Goal: Task Accomplishment & Management: Complete application form

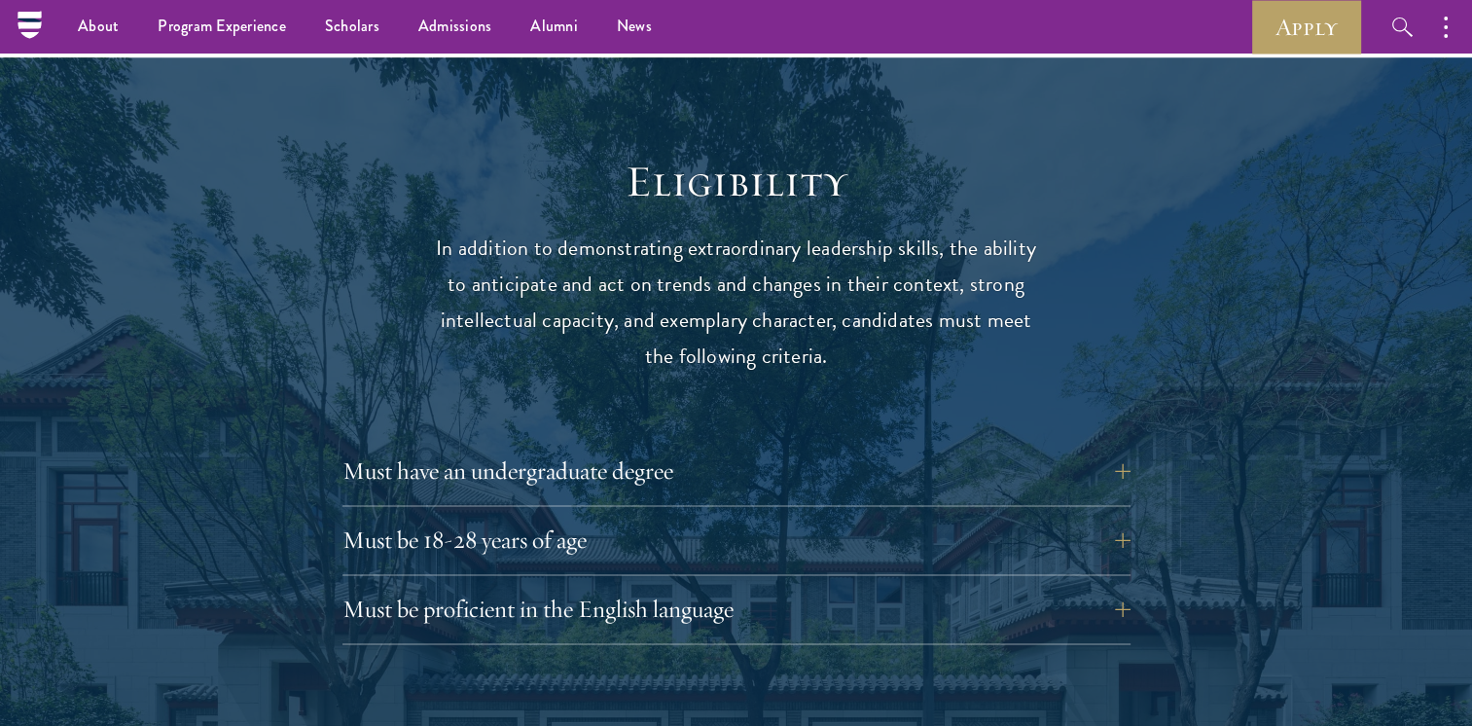
scroll to position [2511, 0]
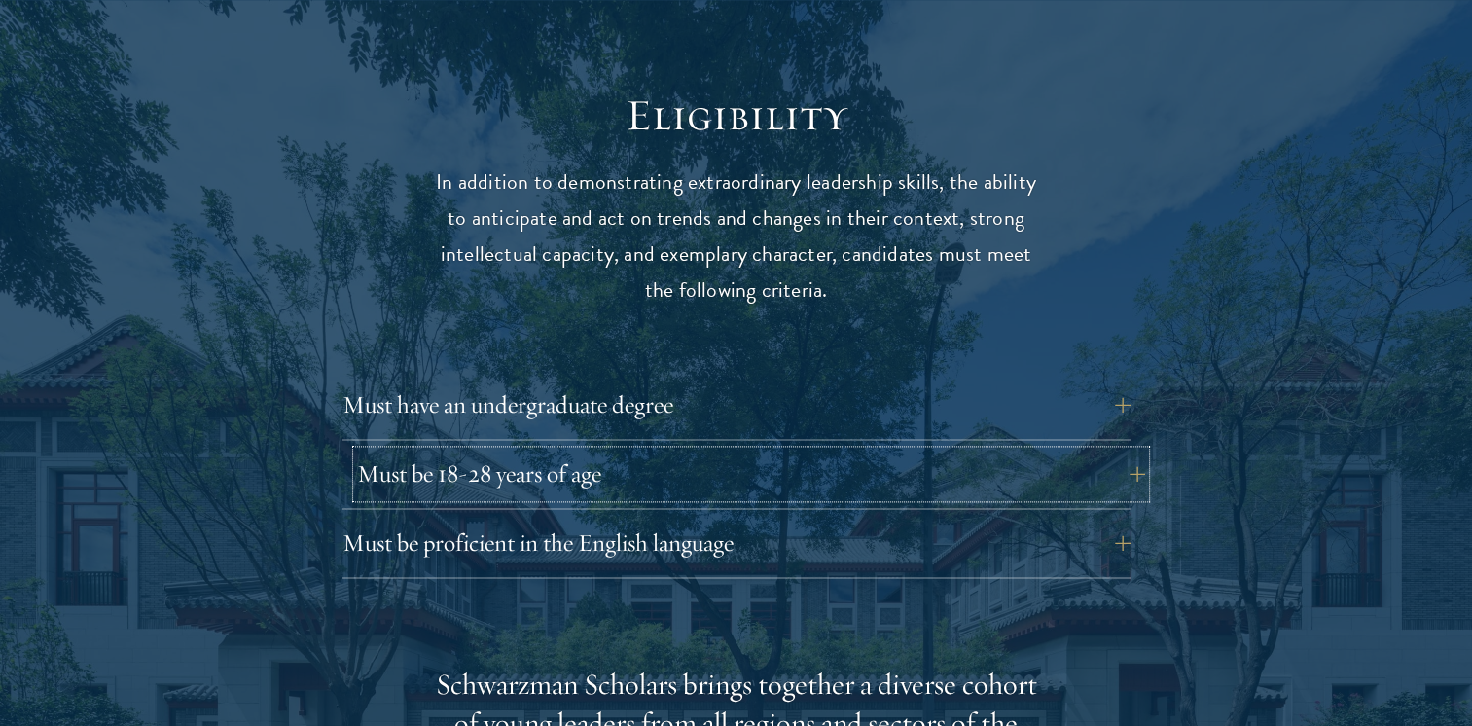
click at [1125, 451] on button "Must be 18-28 years of age" at bounding box center [751, 474] width 788 height 47
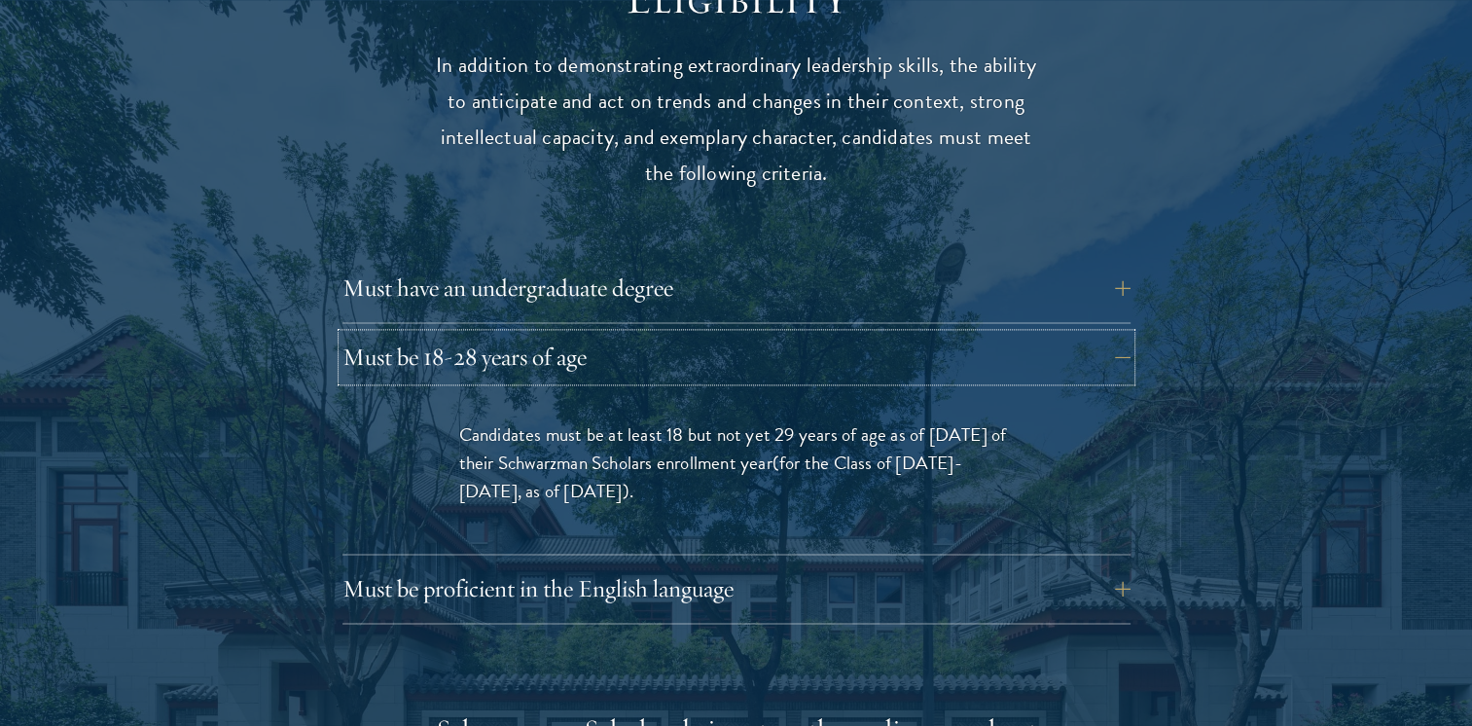
scroll to position [2631, 0]
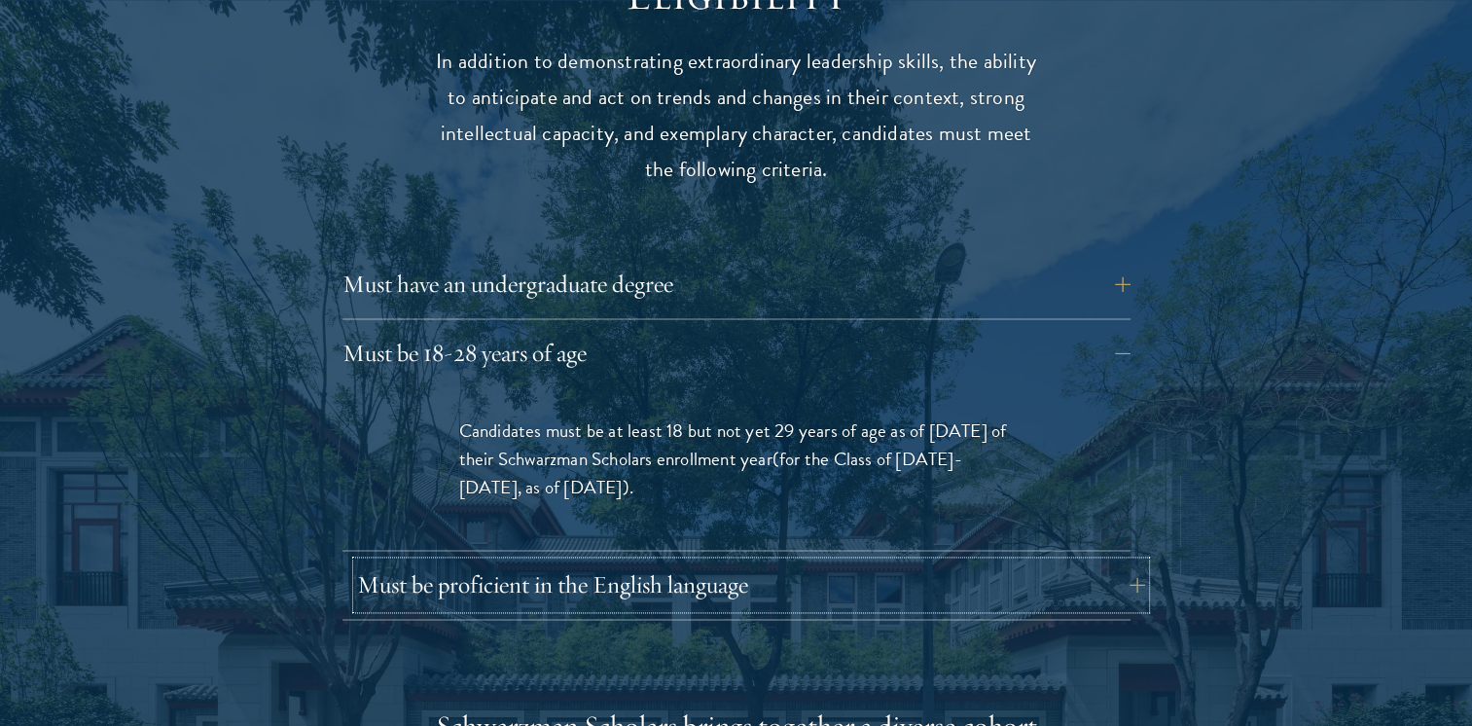
click at [1092, 562] on button "Must be proficient in the English language" at bounding box center [751, 585] width 788 height 47
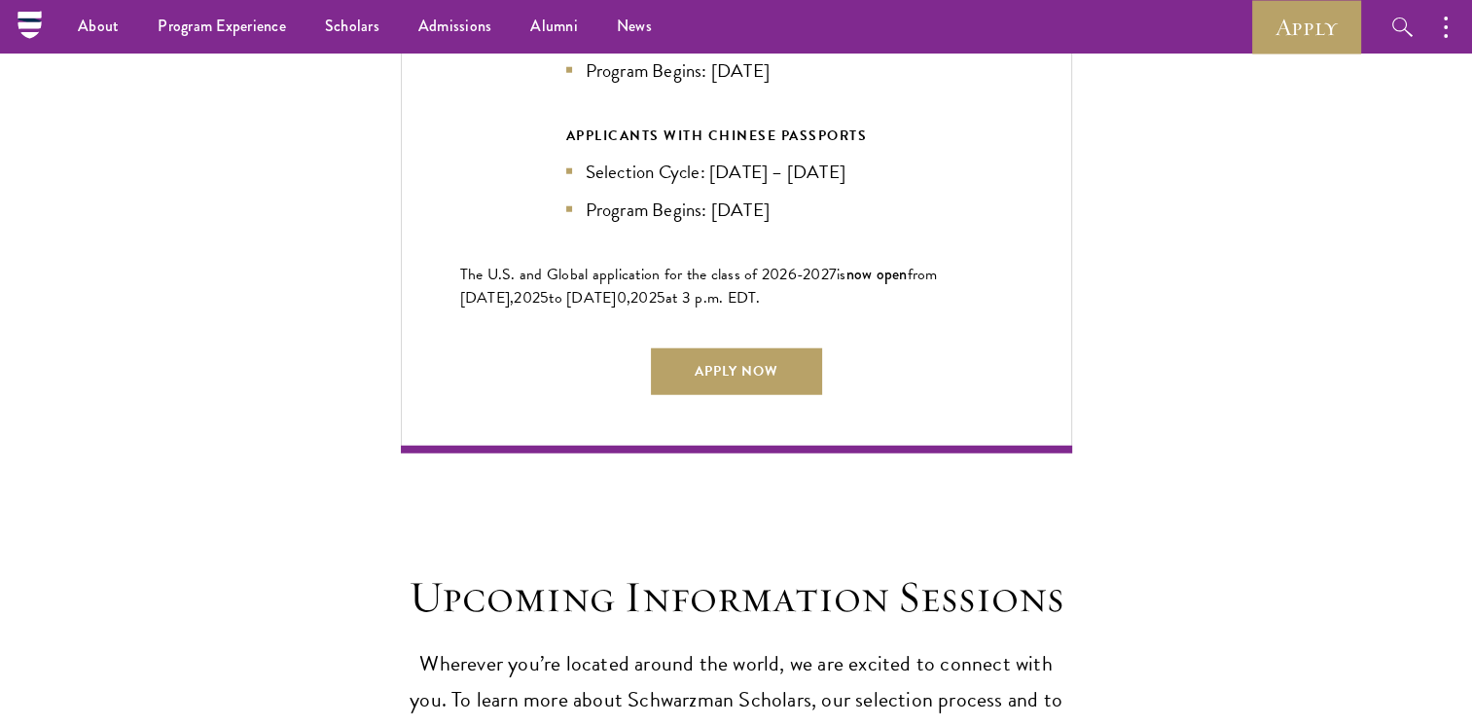
scroll to position [5107, 0]
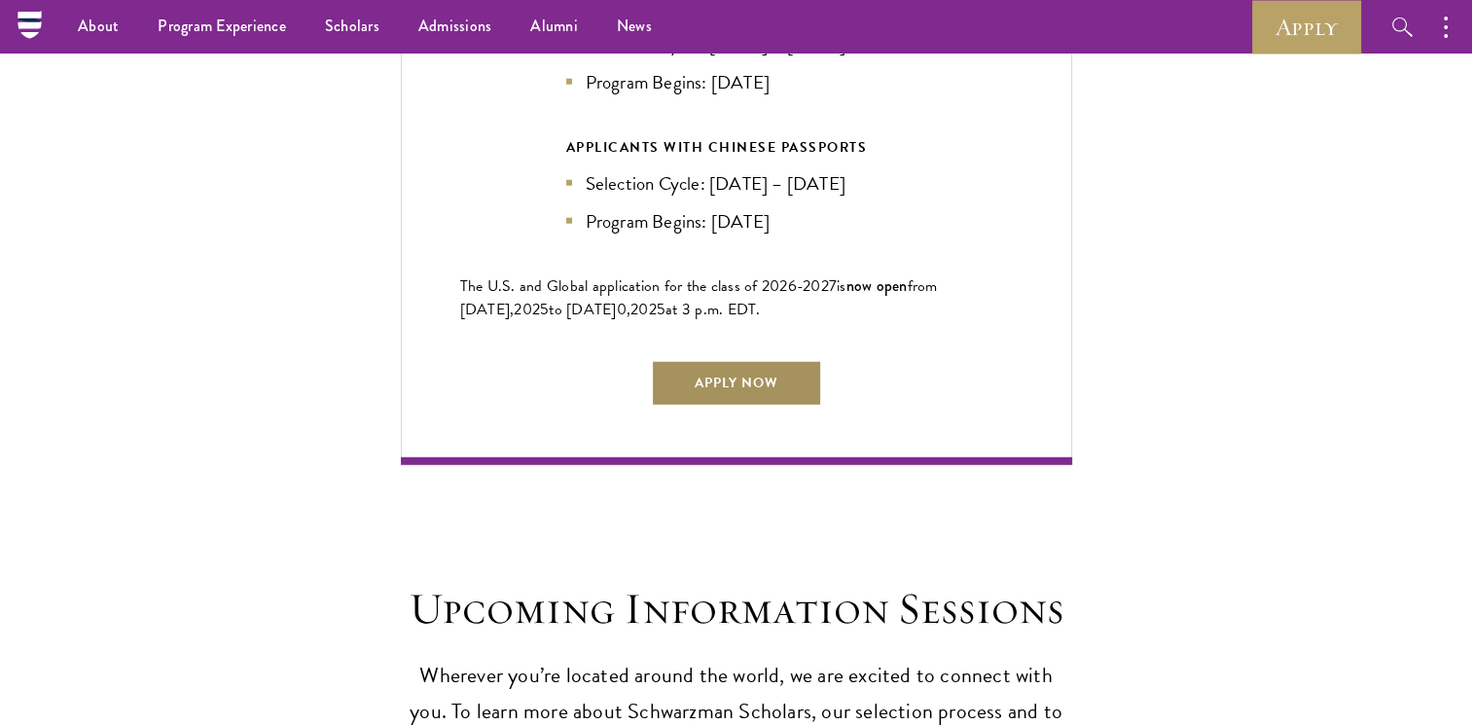
click at [764, 360] on link "Apply Now" at bounding box center [736, 383] width 171 height 47
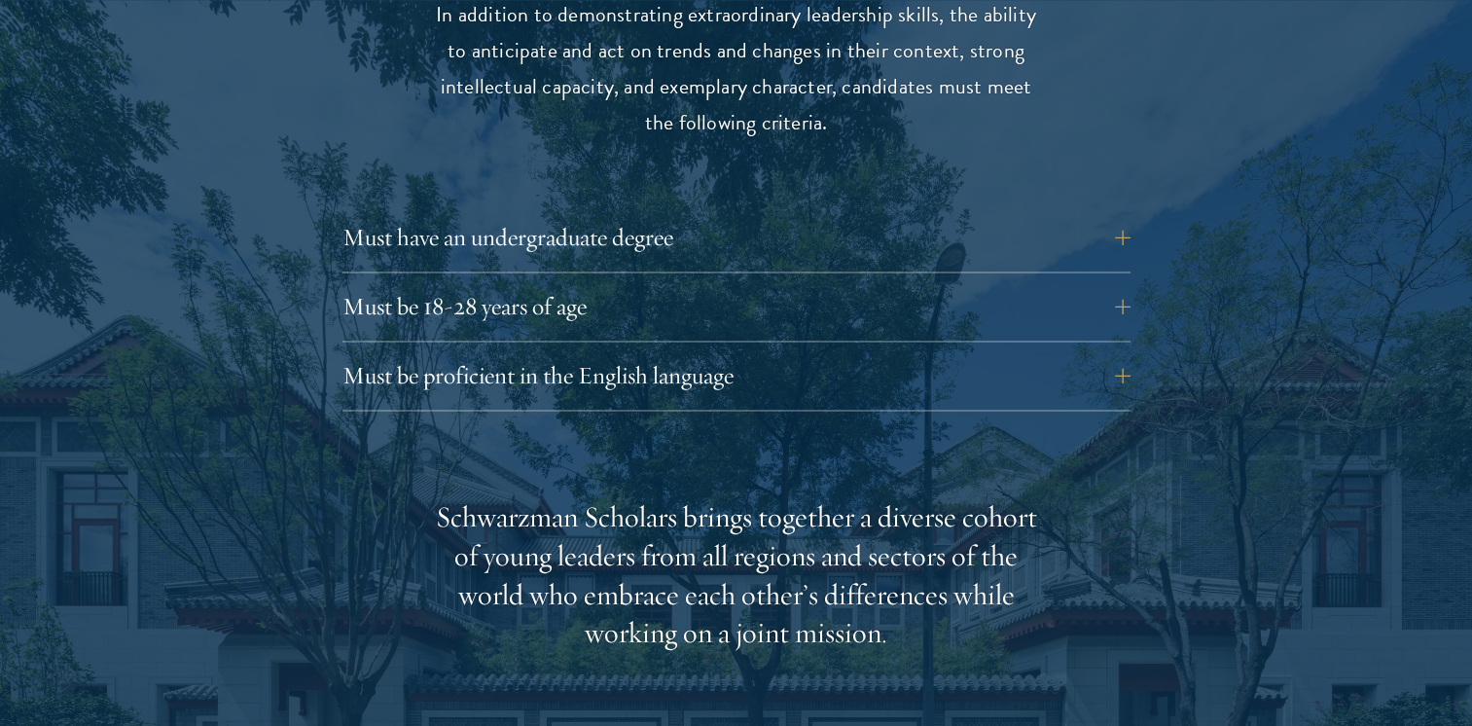
scroll to position [2713, 0]
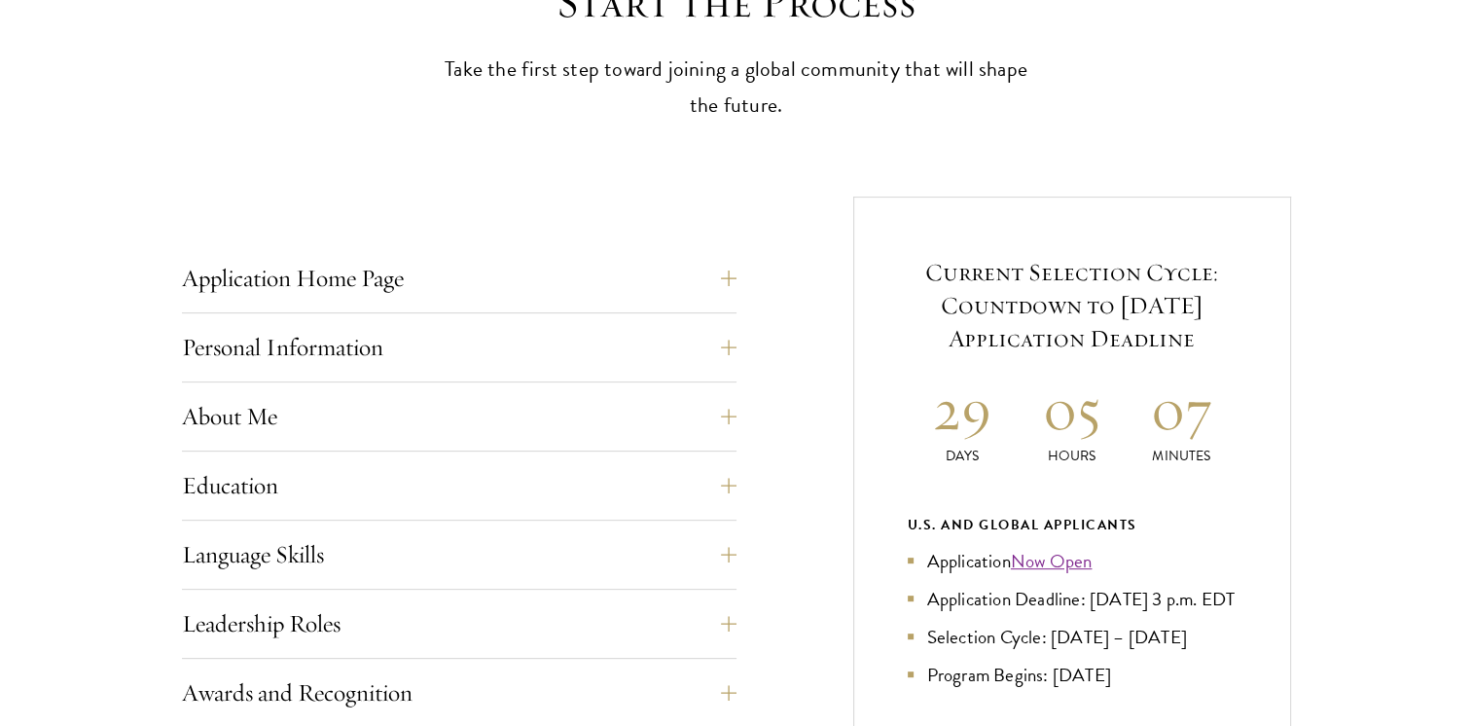
scroll to position [598, 0]
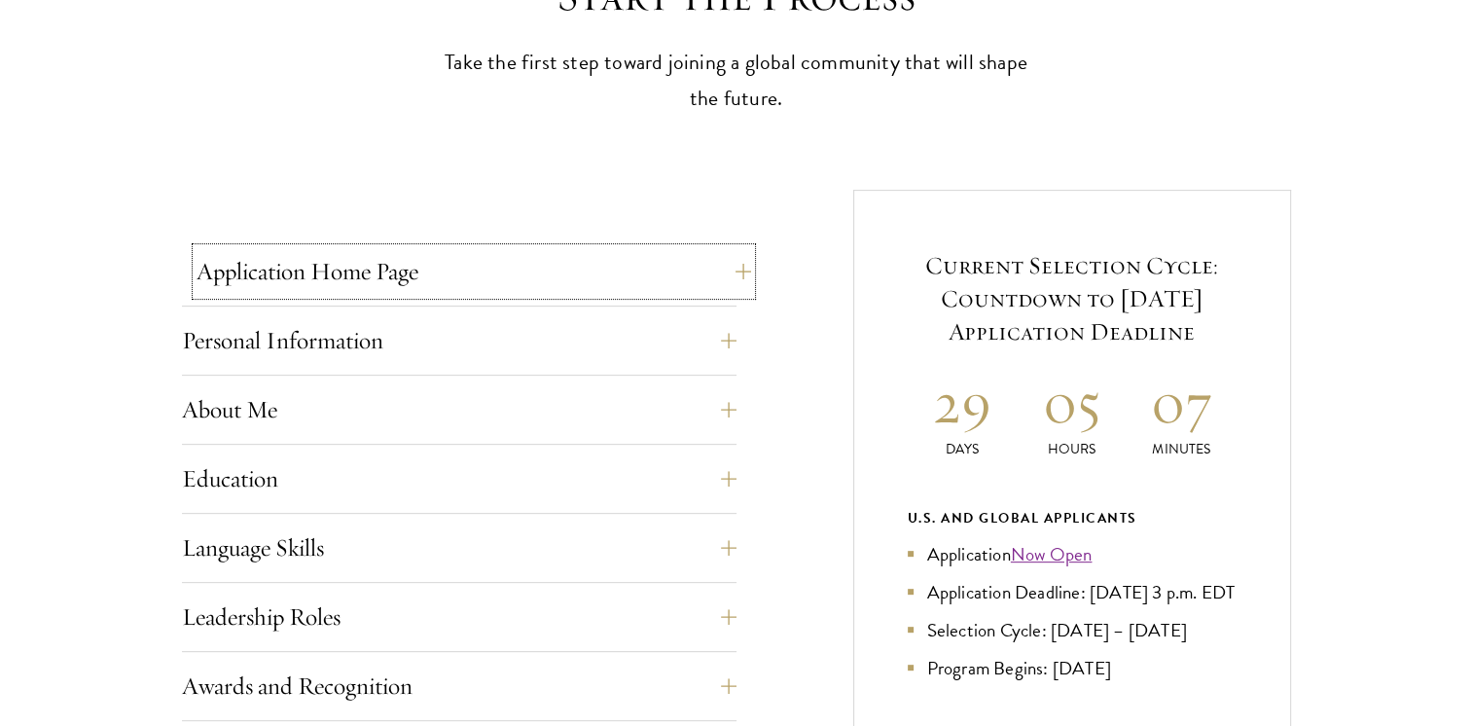
click at [700, 279] on button "Application Home Page" at bounding box center [474, 271] width 555 height 47
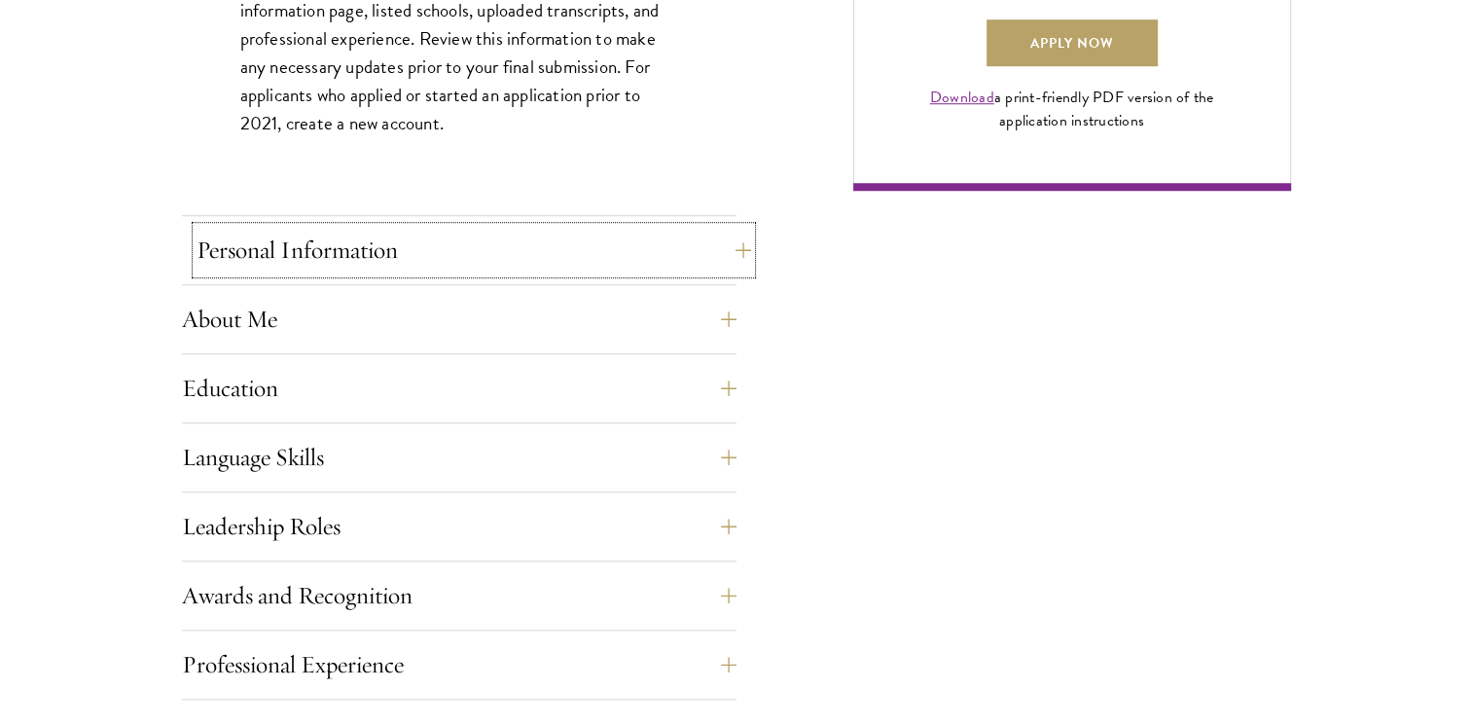
click at [633, 240] on button "Personal Information" at bounding box center [474, 250] width 555 height 47
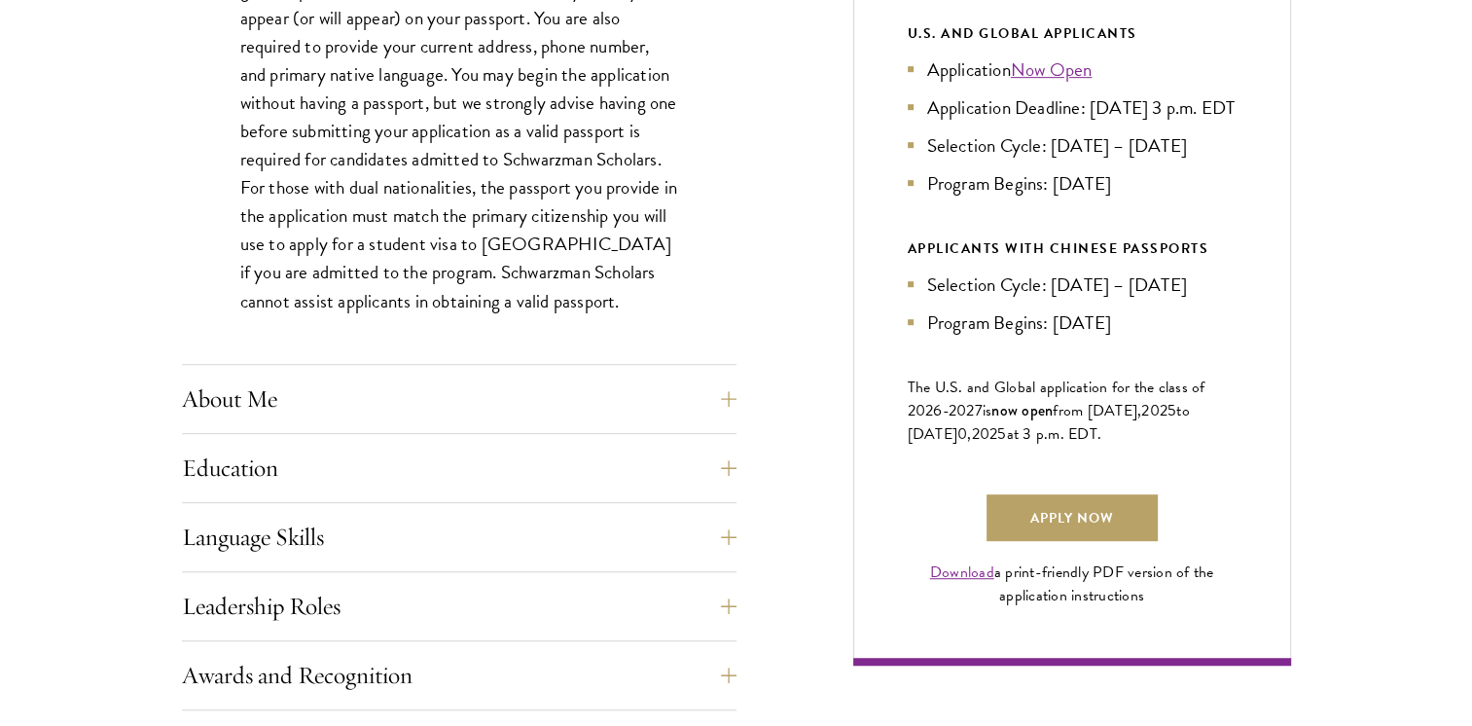
scroll to position [1083, 0]
click at [715, 380] on button "About Me" at bounding box center [474, 398] width 555 height 47
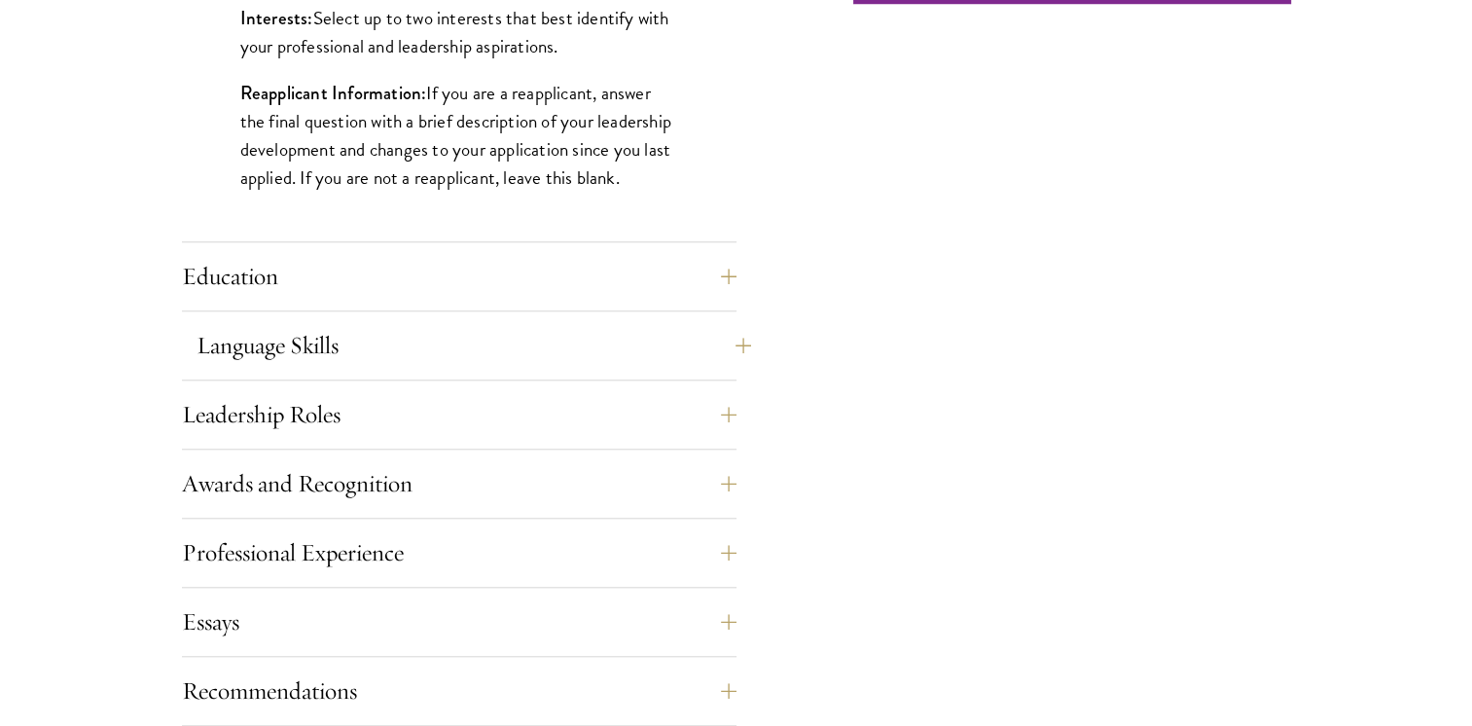
scroll to position [1745, 0]
click at [732, 286] on button "Education" at bounding box center [474, 275] width 555 height 47
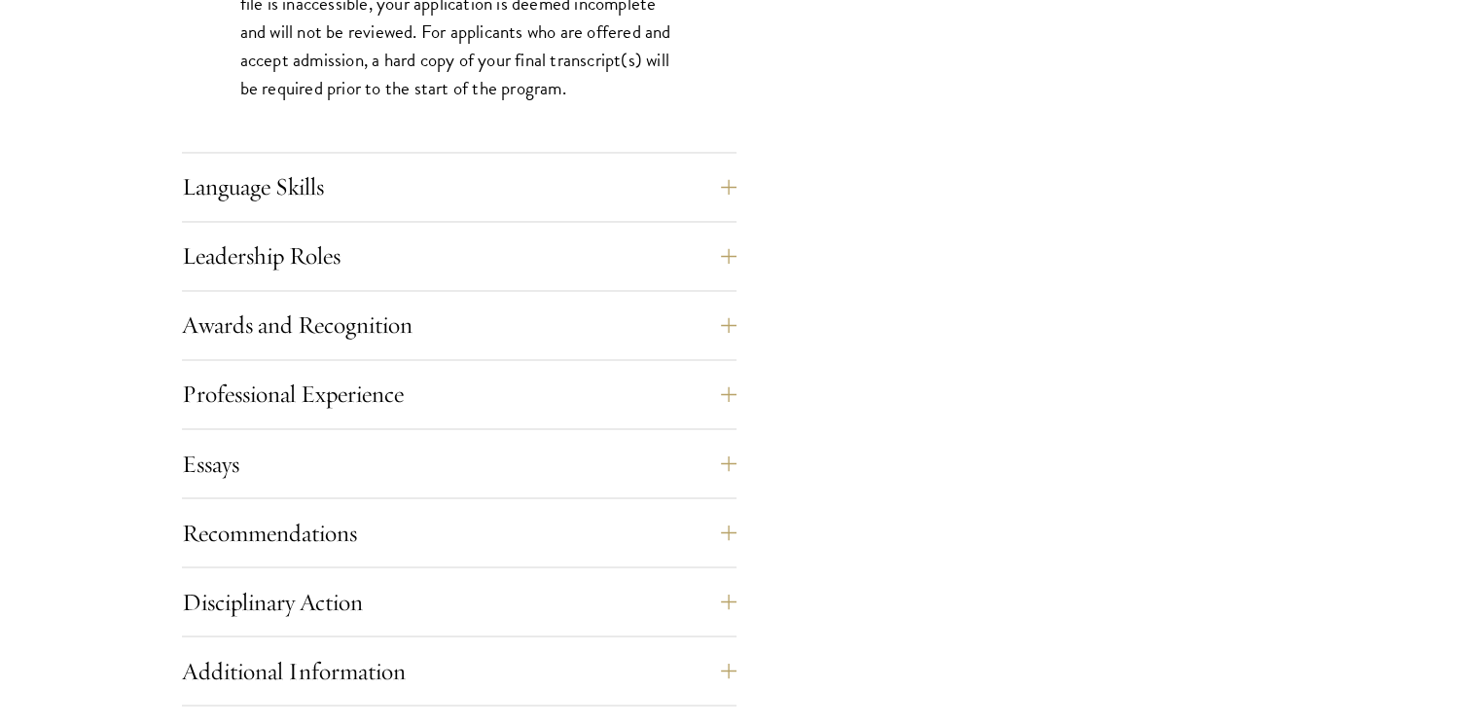
scroll to position [3255, 0]
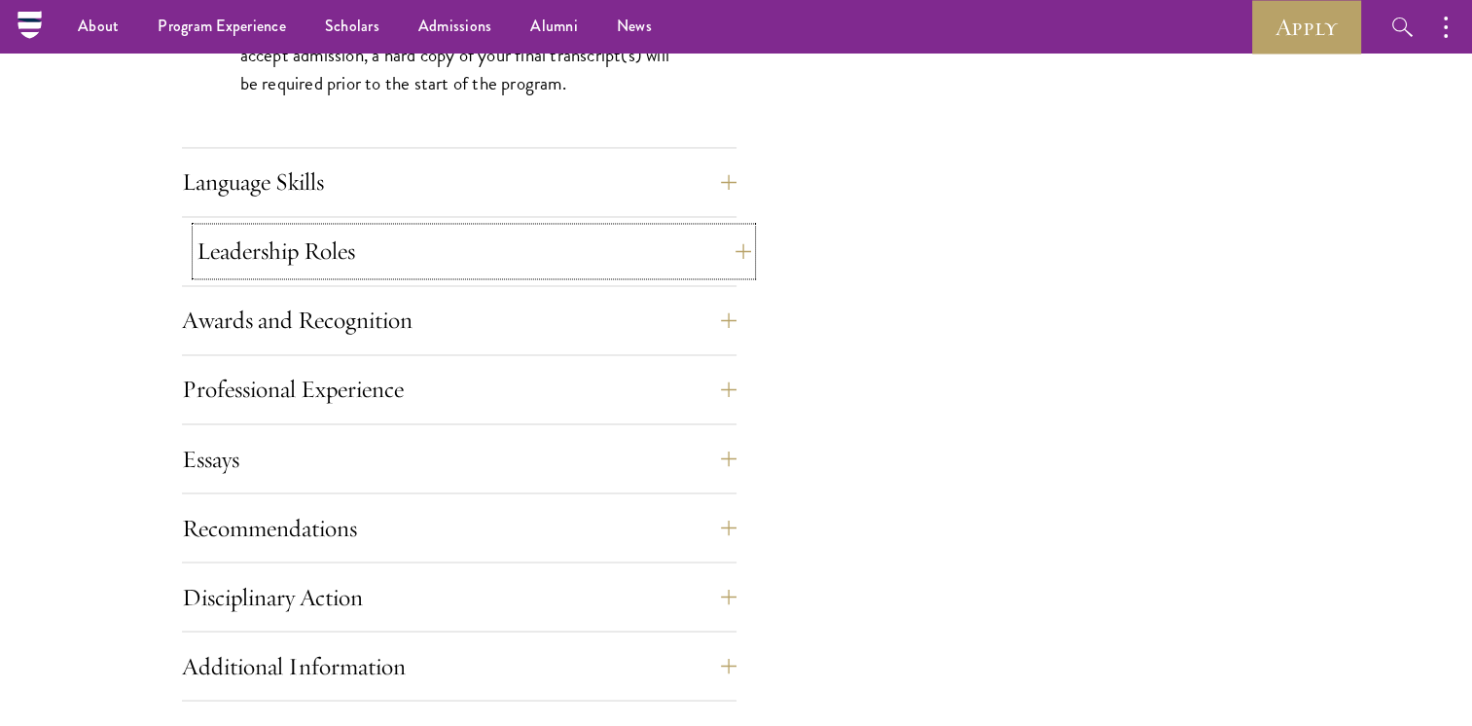
click at [699, 251] on button "Leadership Roles" at bounding box center [474, 251] width 555 height 47
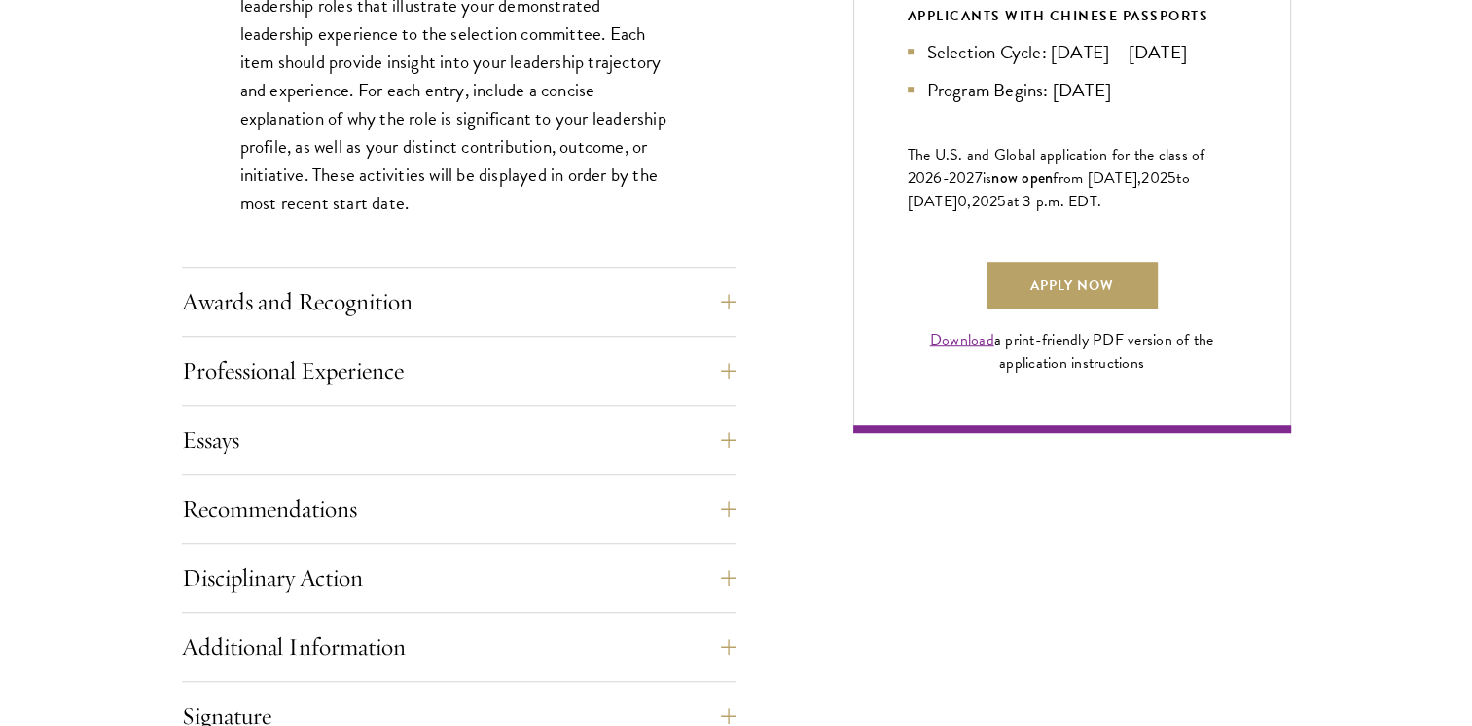
scroll to position [1317, 0]
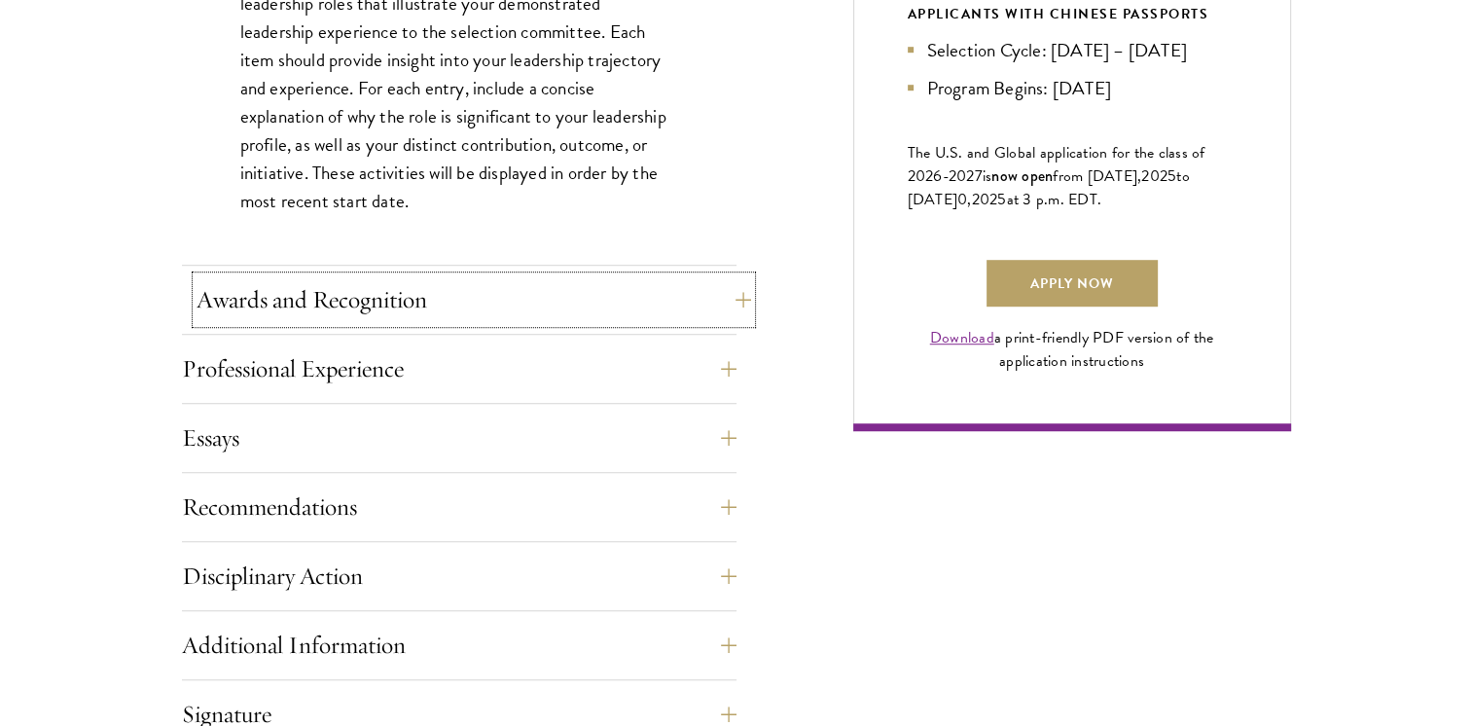
click at [728, 298] on button "Awards and Recognition" at bounding box center [474, 299] width 555 height 47
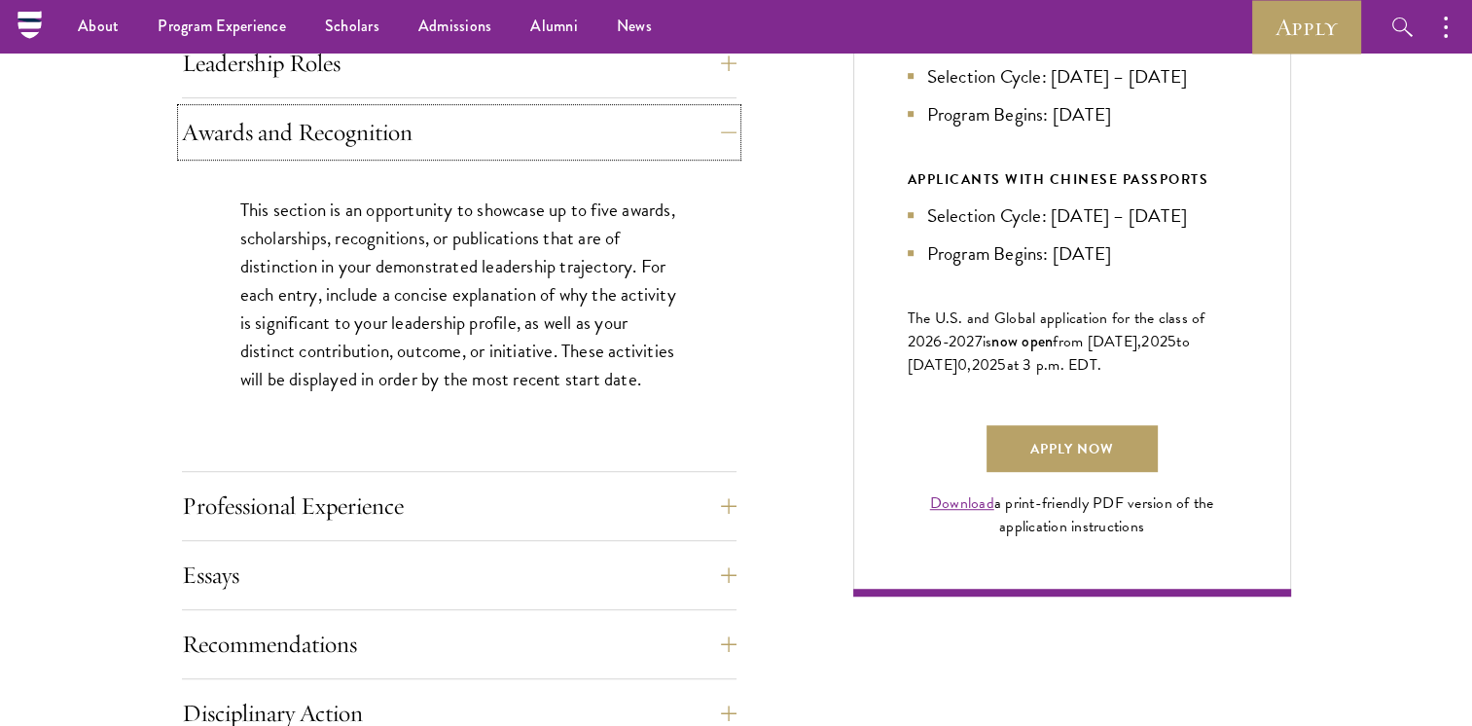
scroll to position [1150, 0]
click at [719, 507] on button "Professional Experience" at bounding box center [474, 507] width 555 height 47
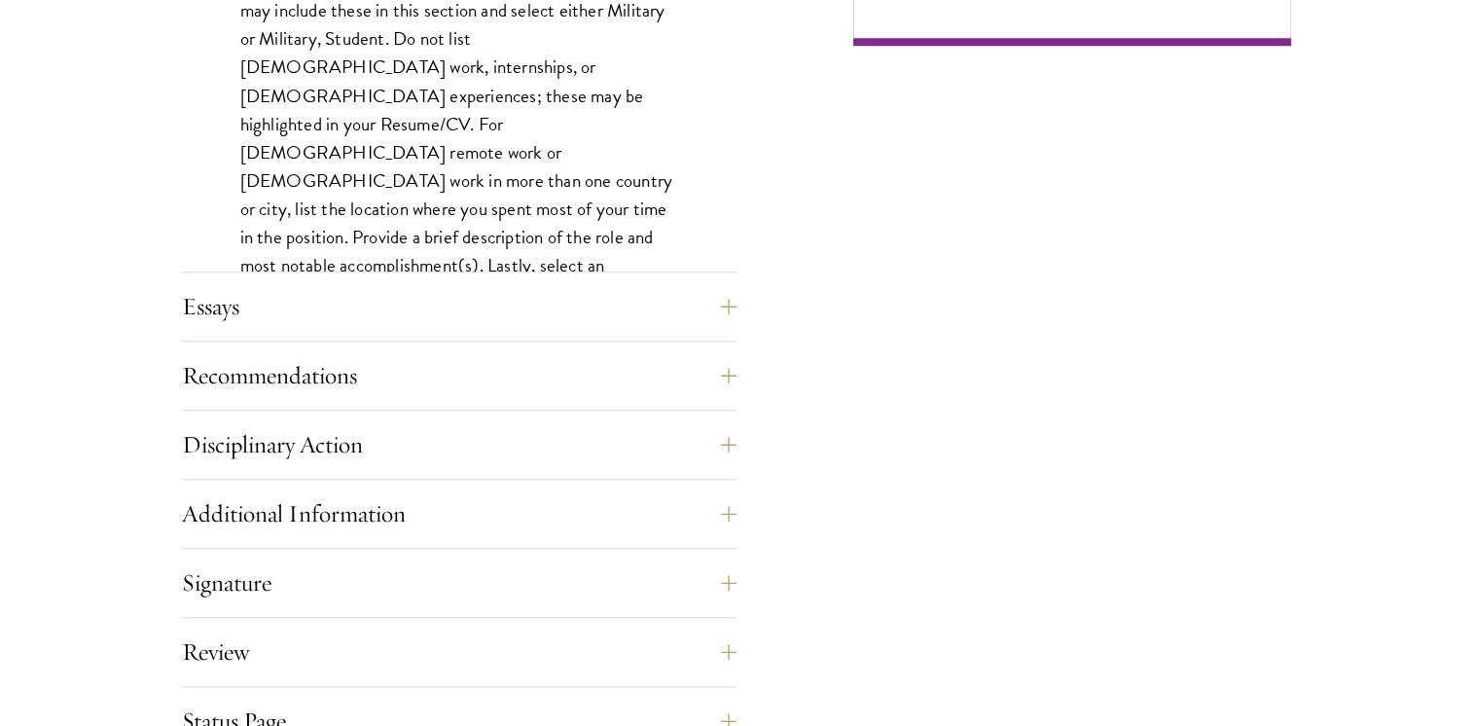
scroll to position [1704, 0]
click at [720, 305] on button "Essays" at bounding box center [474, 304] width 555 height 47
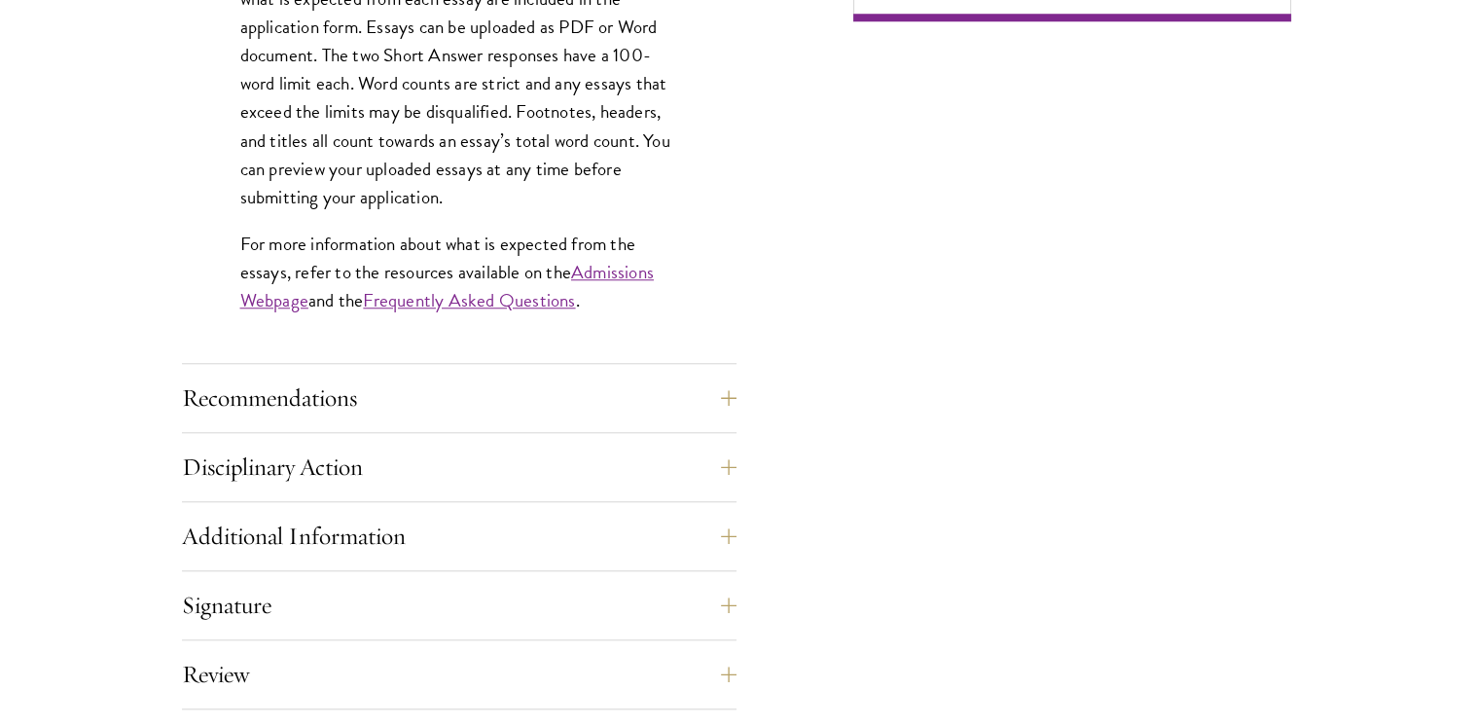
scroll to position [1874, 0]
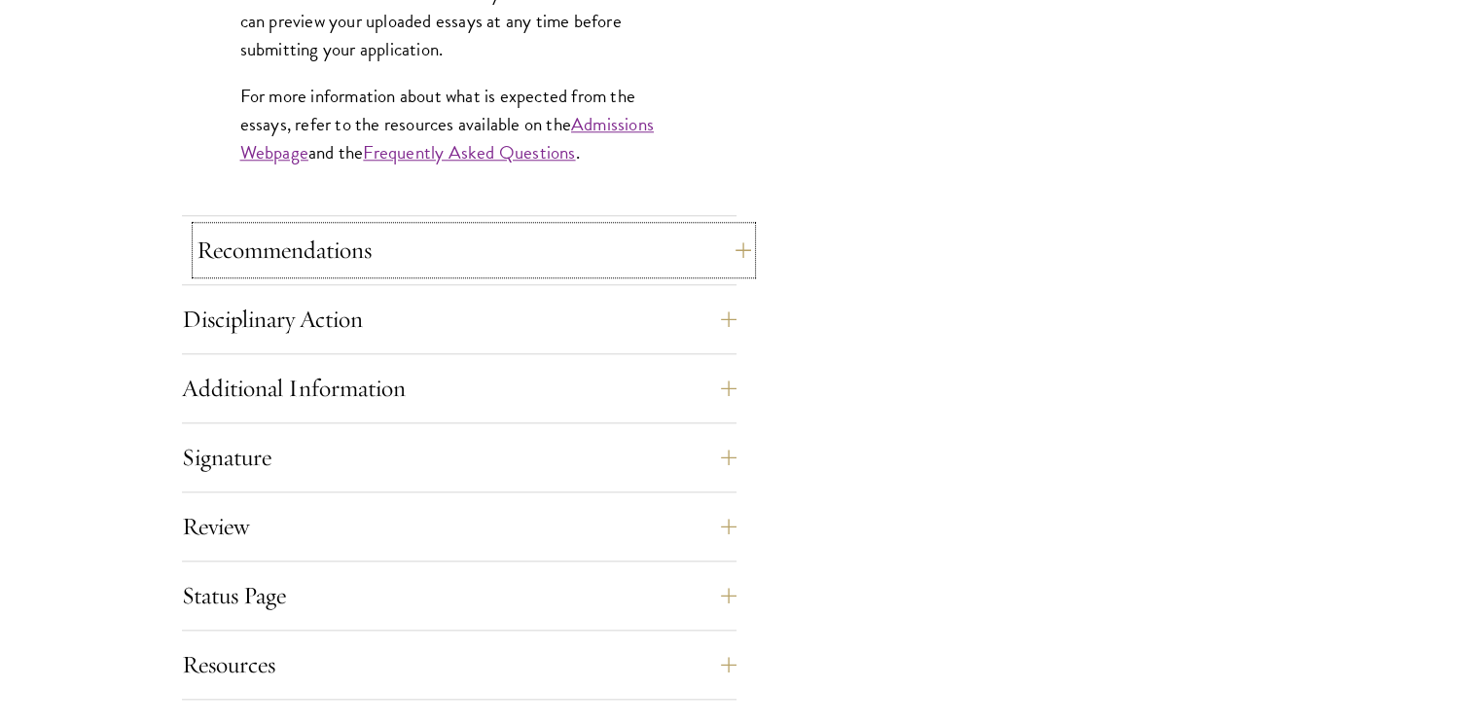
click at [724, 257] on button "Recommendations" at bounding box center [474, 250] width 555 height 47
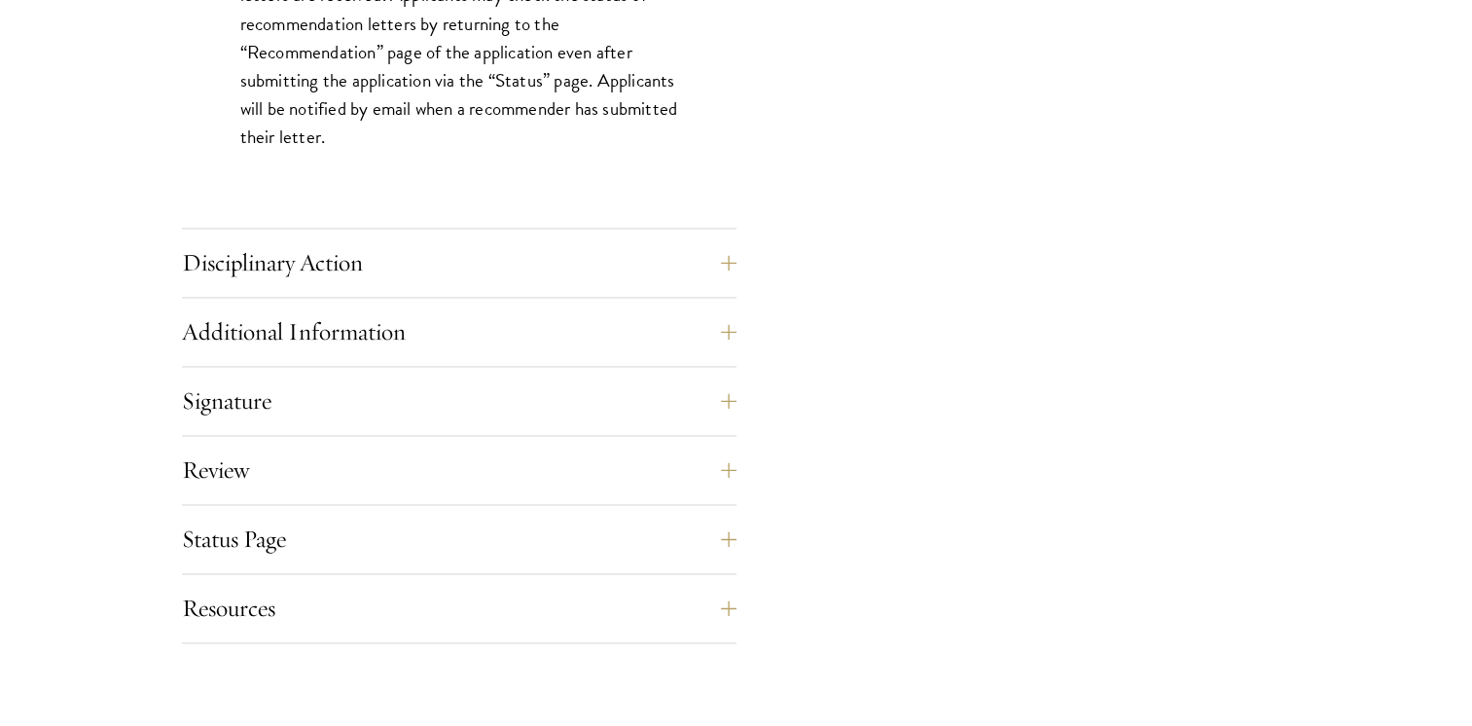
scroll to position [2898, 0]
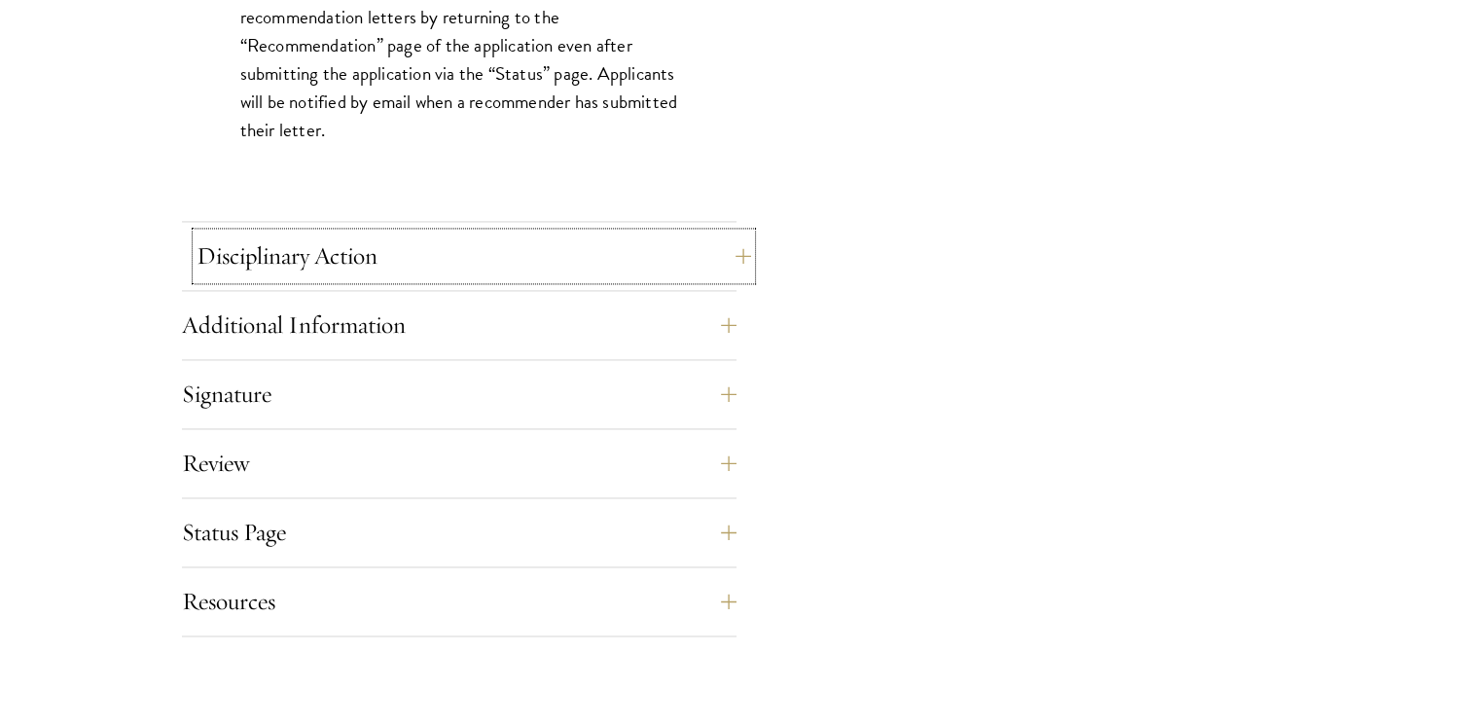
click at [716, 255] on button "Disciplinary Action" at bounding box center [474, 256] width 555 height 47
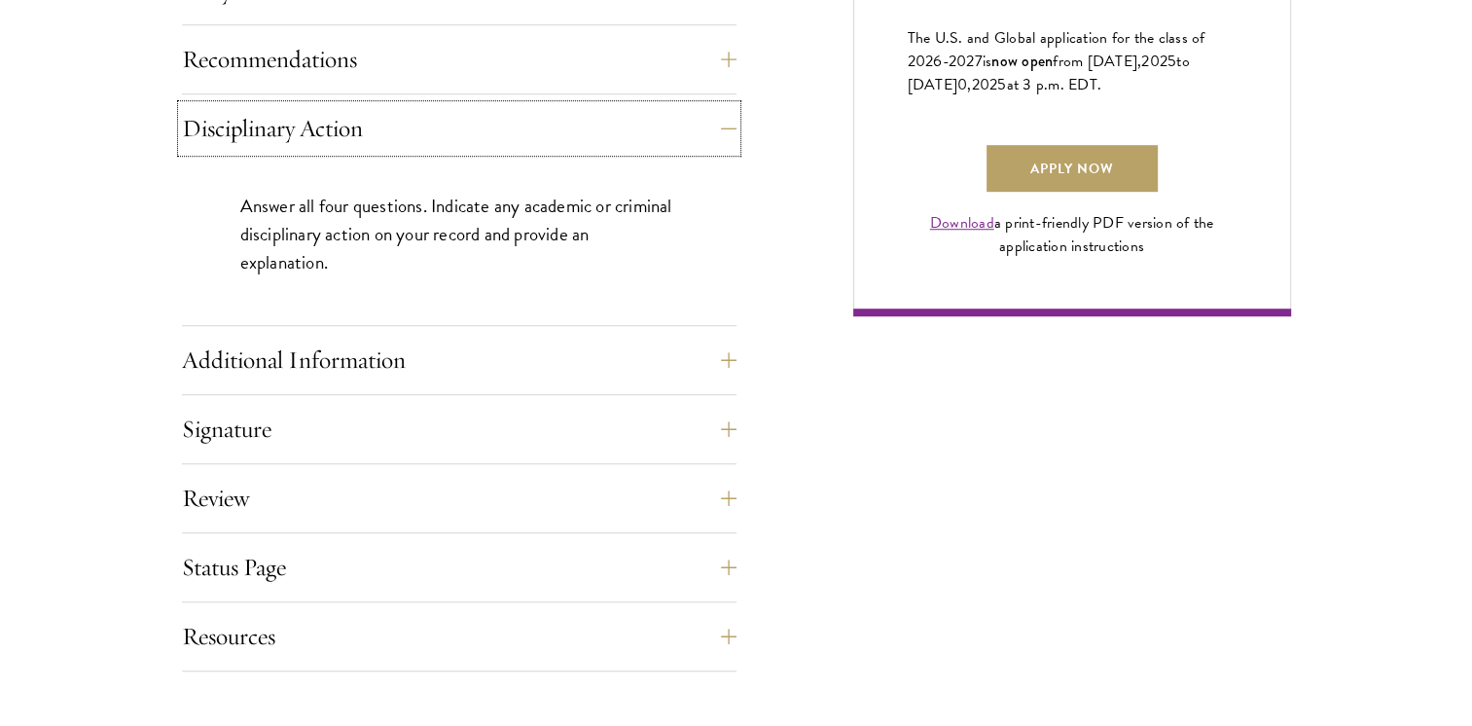
scroll to position [1433, 0]
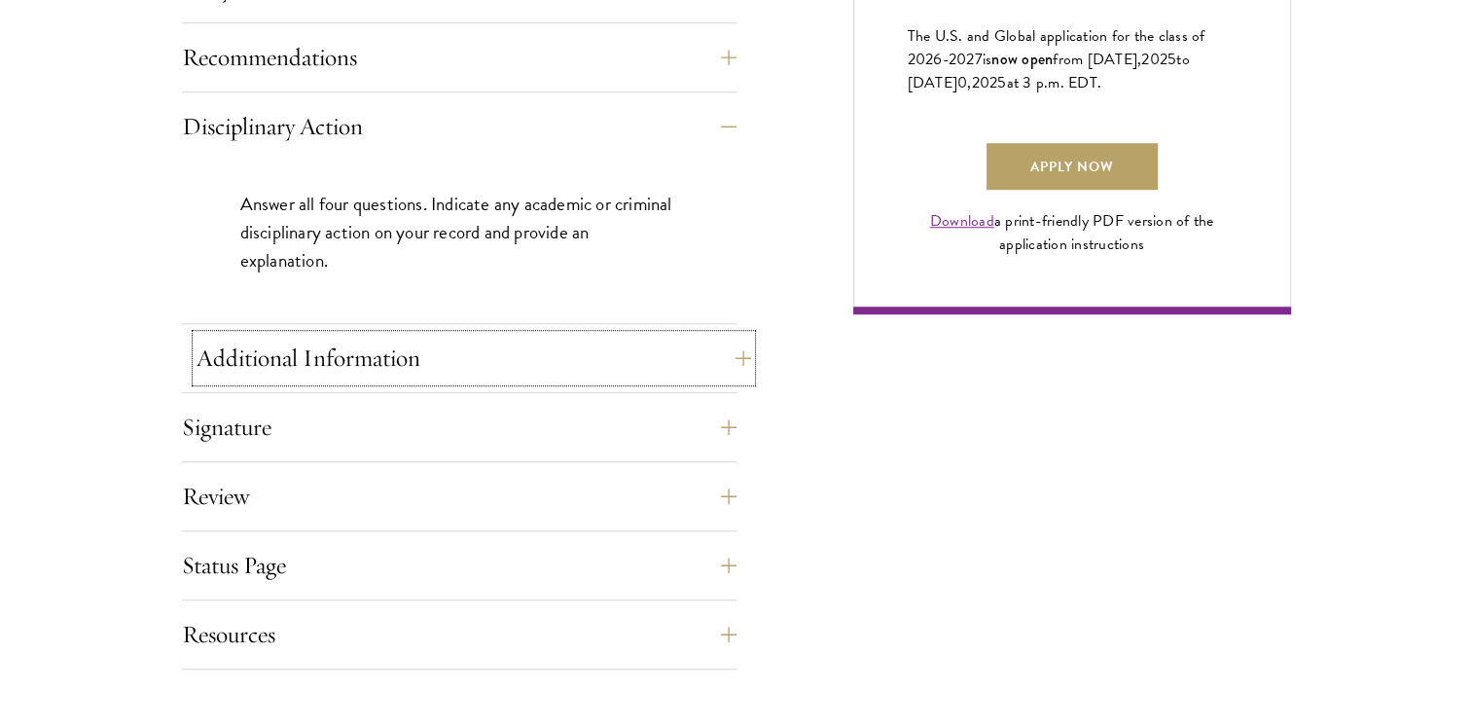
click at [735, 335] on button "Additional Information" at bounding box center [474, 358] width 555 height 47
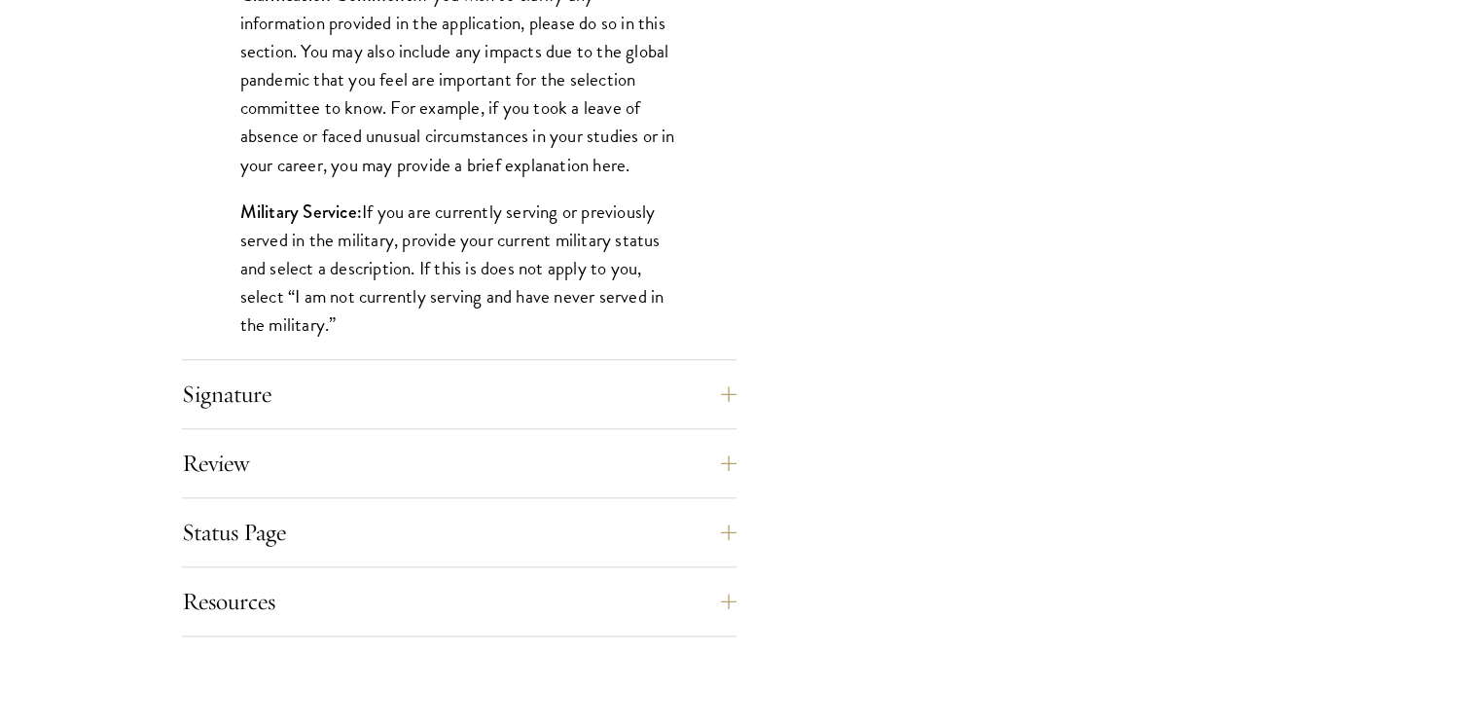
scroll to position [1929, 0]
click at [656, 370] on button "Signature" at bounding box center [474, 393] width 555 height 47
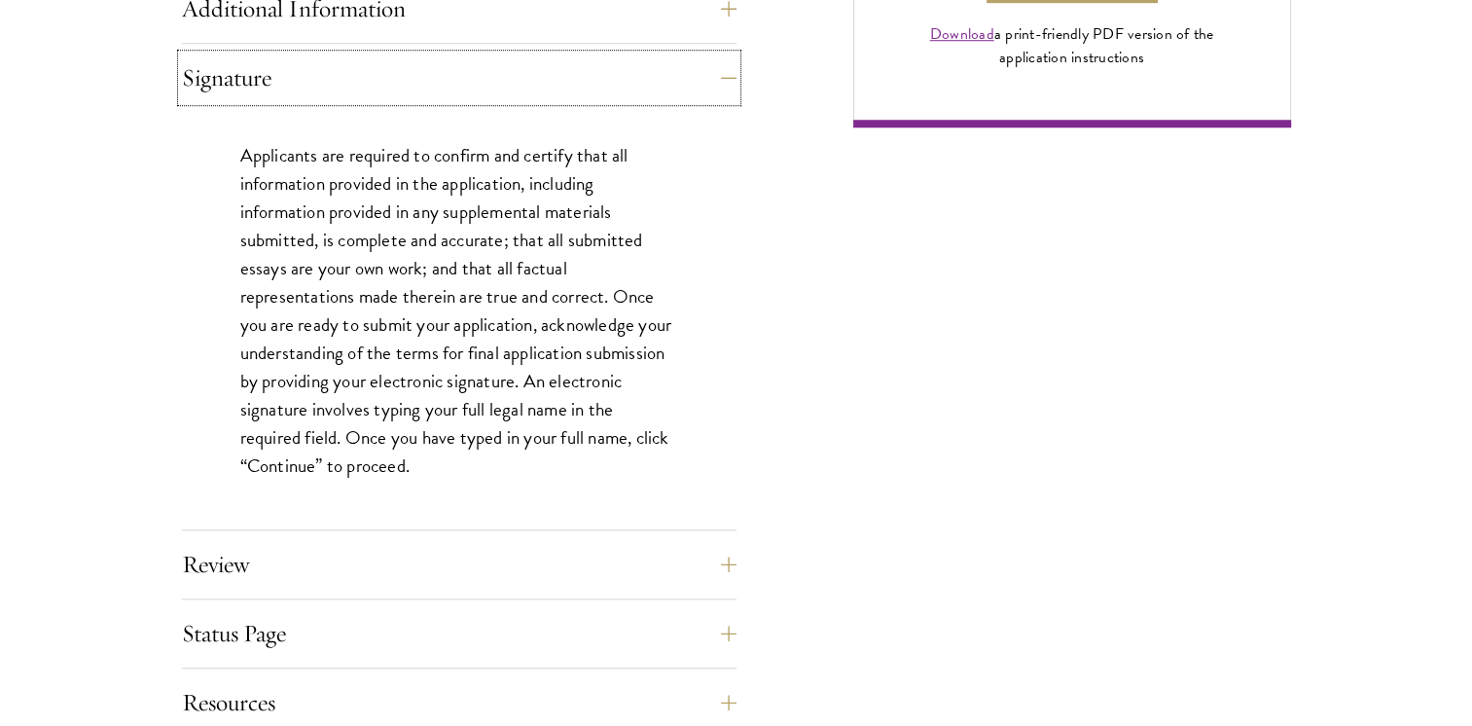
scroll to position [1622, 0]
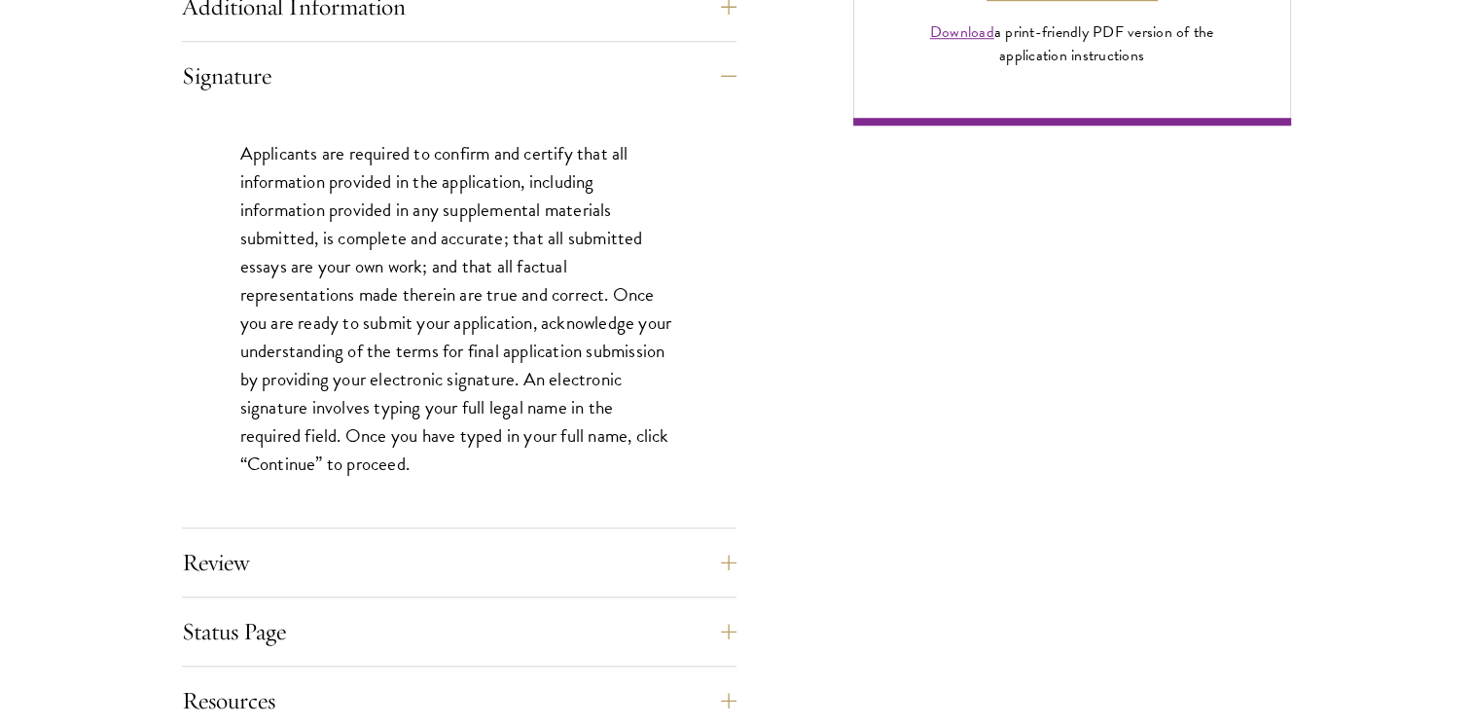
drag, startPoint x: 239, startPoint y: 150, endPoint x: 224, endPoint y: 144, distance: 16.6
click at [224, 144] on div "Applicants are required to confirm and certify that all information provided in…" at bounding box center [459, 318] width 555 height 417
drag, startPoint x: 241, startPoint y: 149, endPoint x: 226, endPoint y: 142, distance: 17.0
click at [226, 142] on div "Applicants are required to confirm and certify that all information provided in…" at bounding box center [459, 318] width 555 height 417
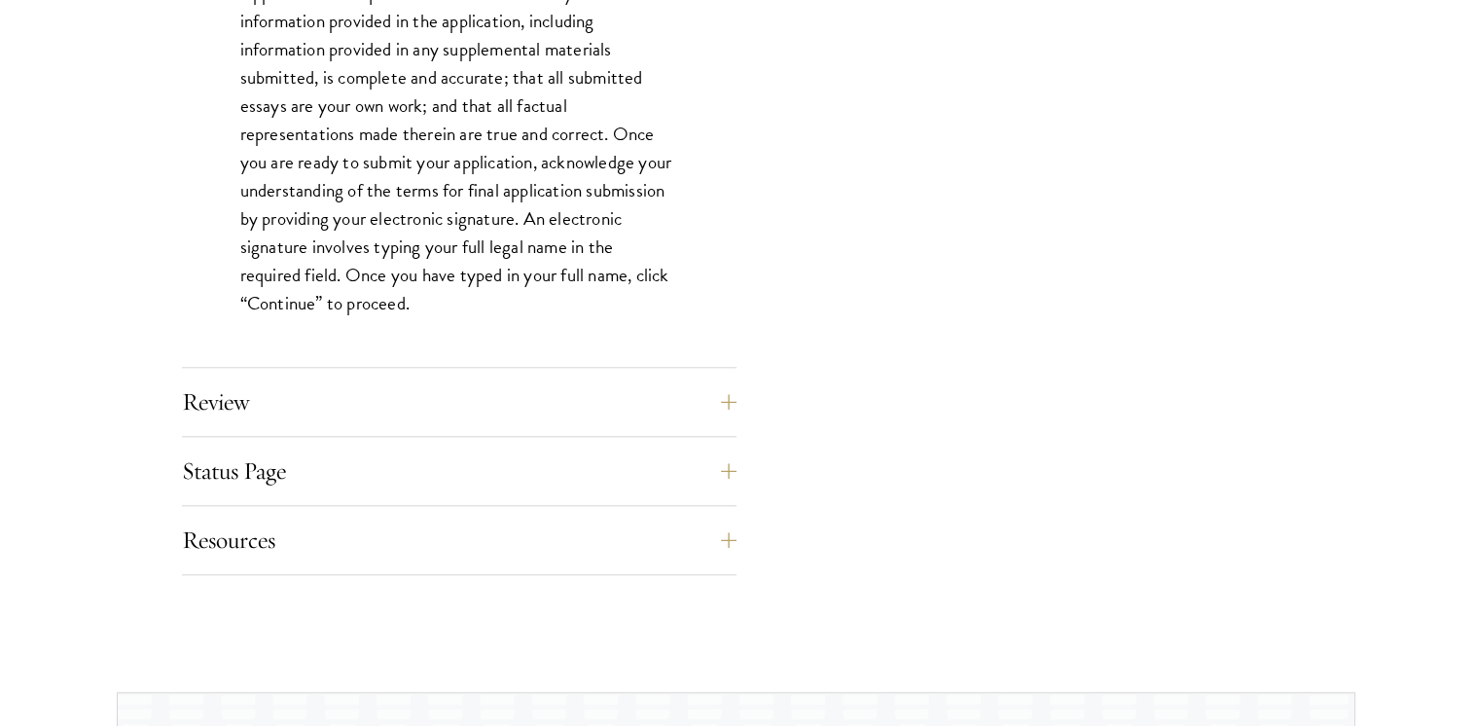
scroll to position [1789, 0]
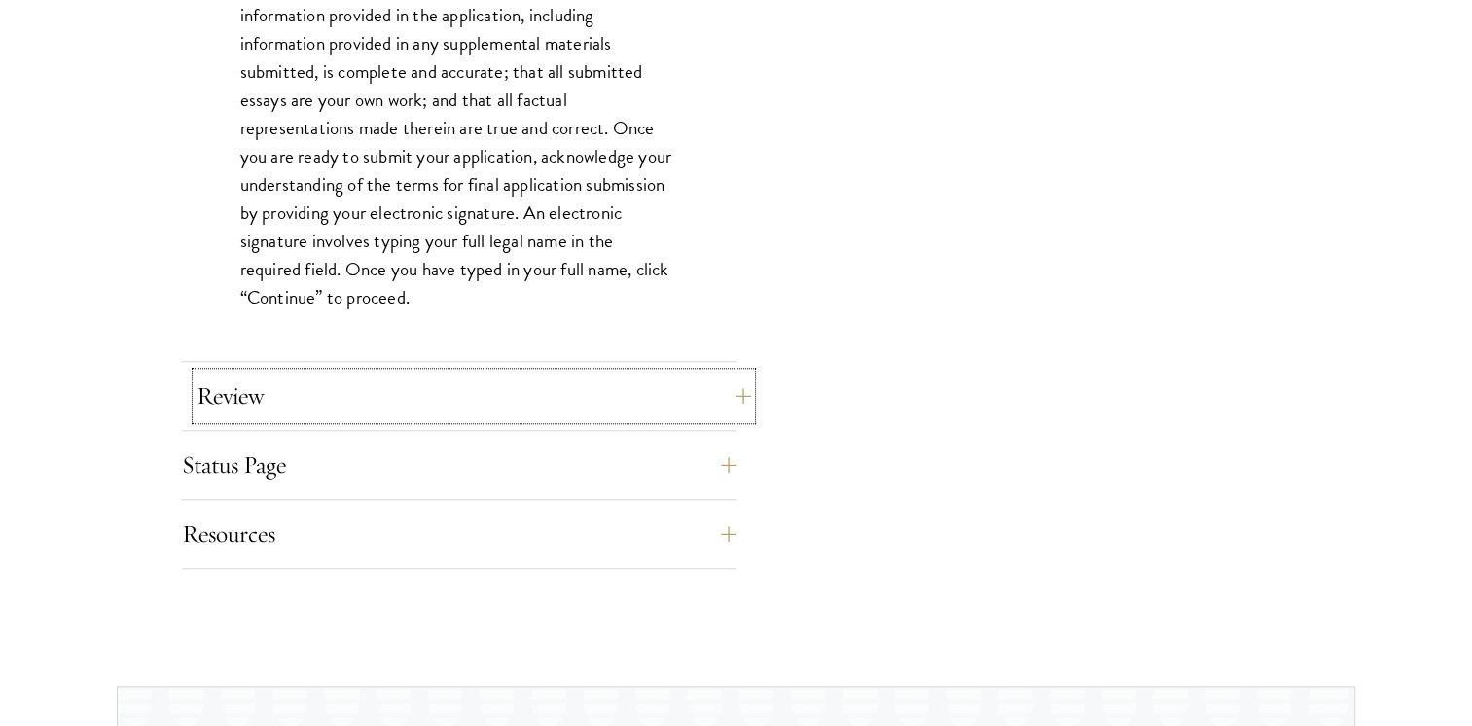
click at [724, 398] on button "Review" at bounding box center [474, 396] width 555 height 47
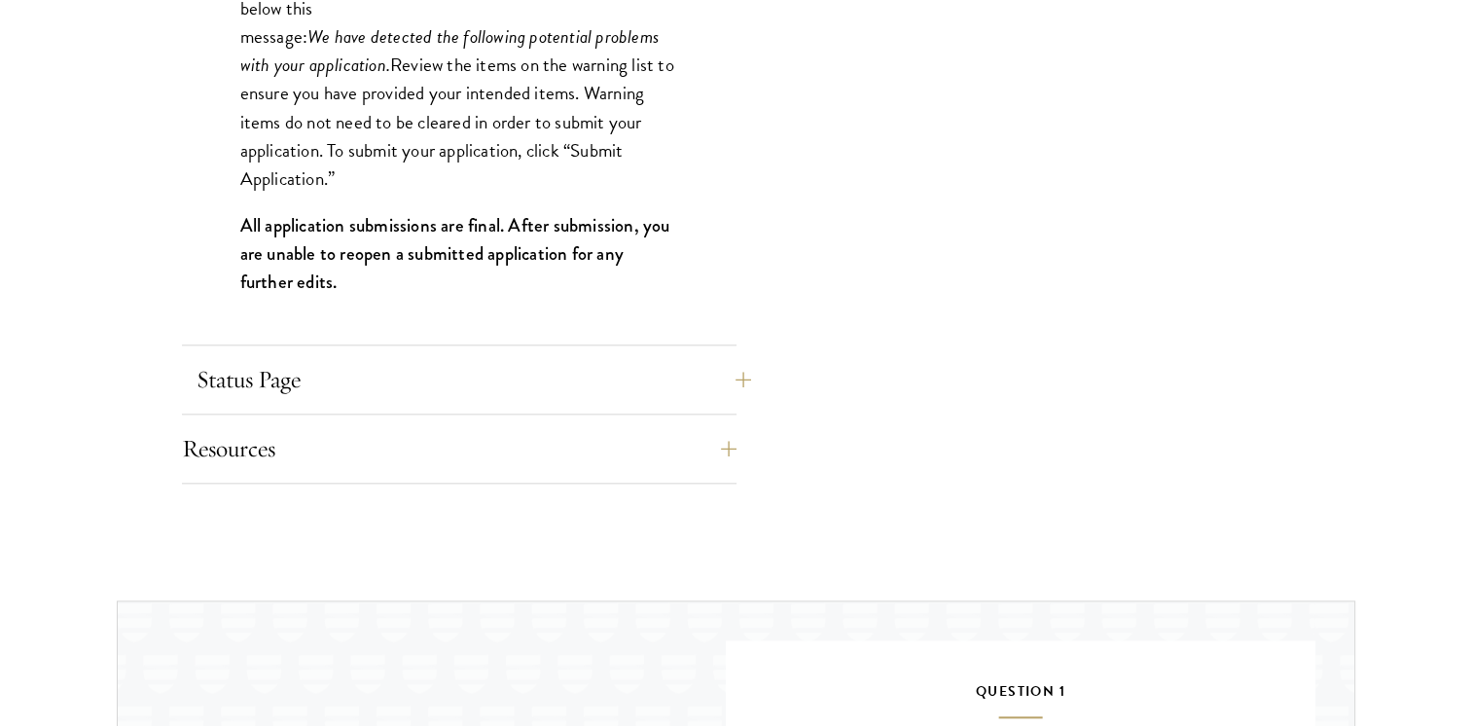
scroll to position [2104, 0]
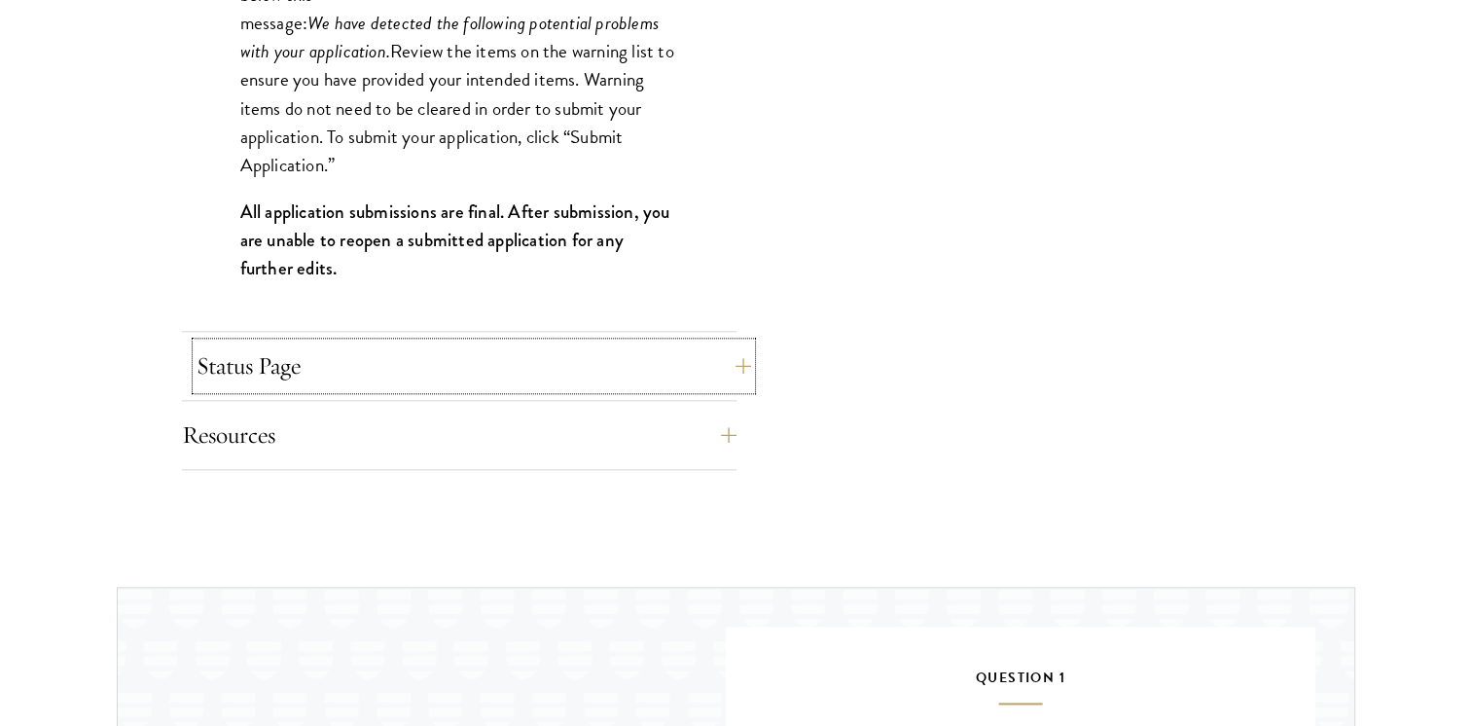
click at [705, 372] on button "Status Page" at bounding box center [474, 366] width 555 height 47
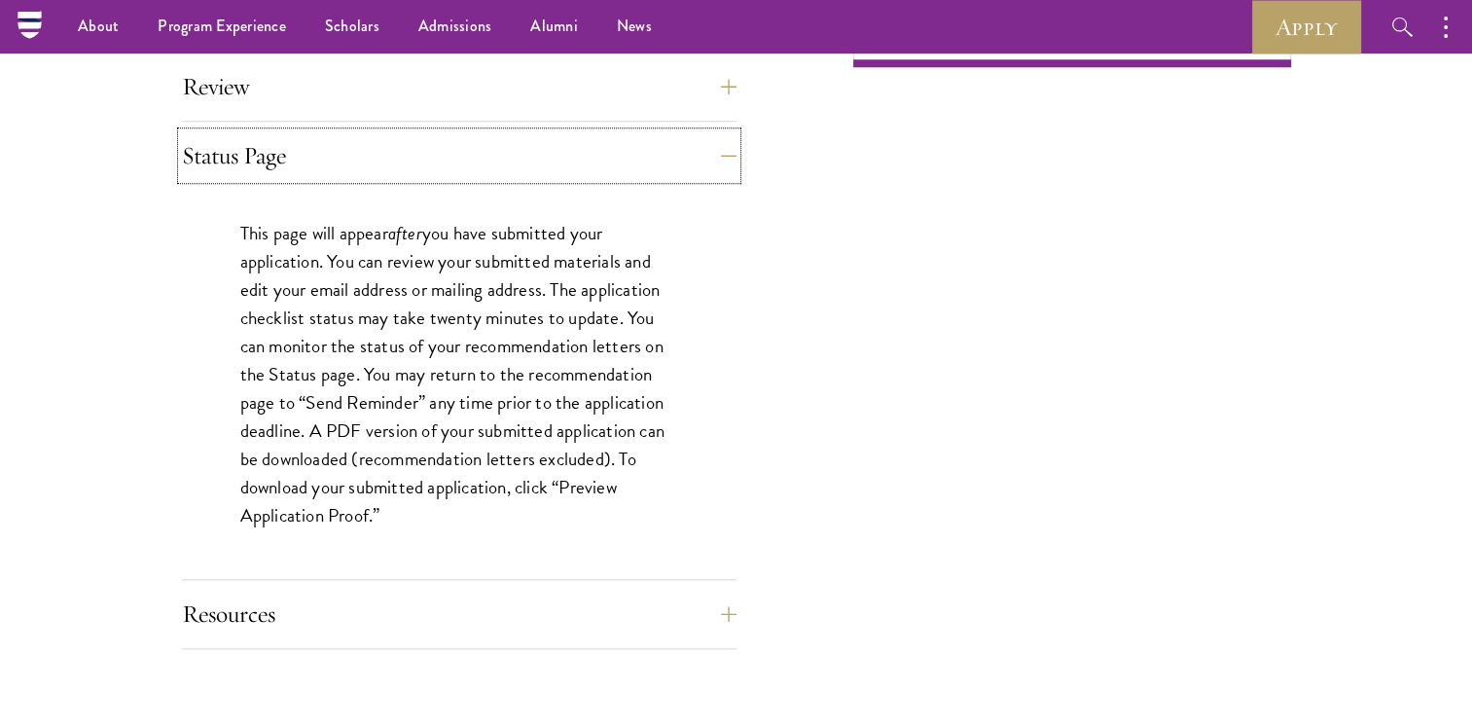
scroll to position [1679, 0]
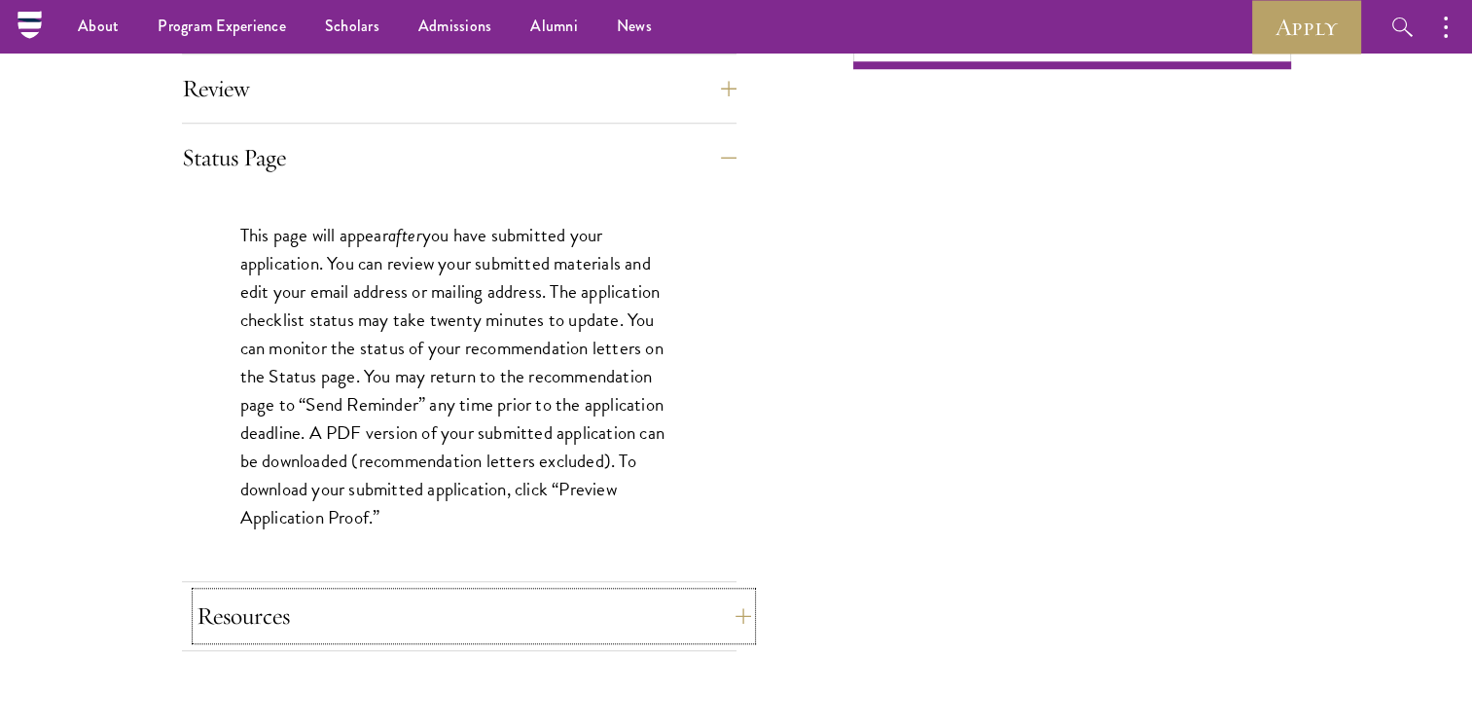
click at [709, 608] on button "Resources" at bounding box center [474, 616] width 555 height 47
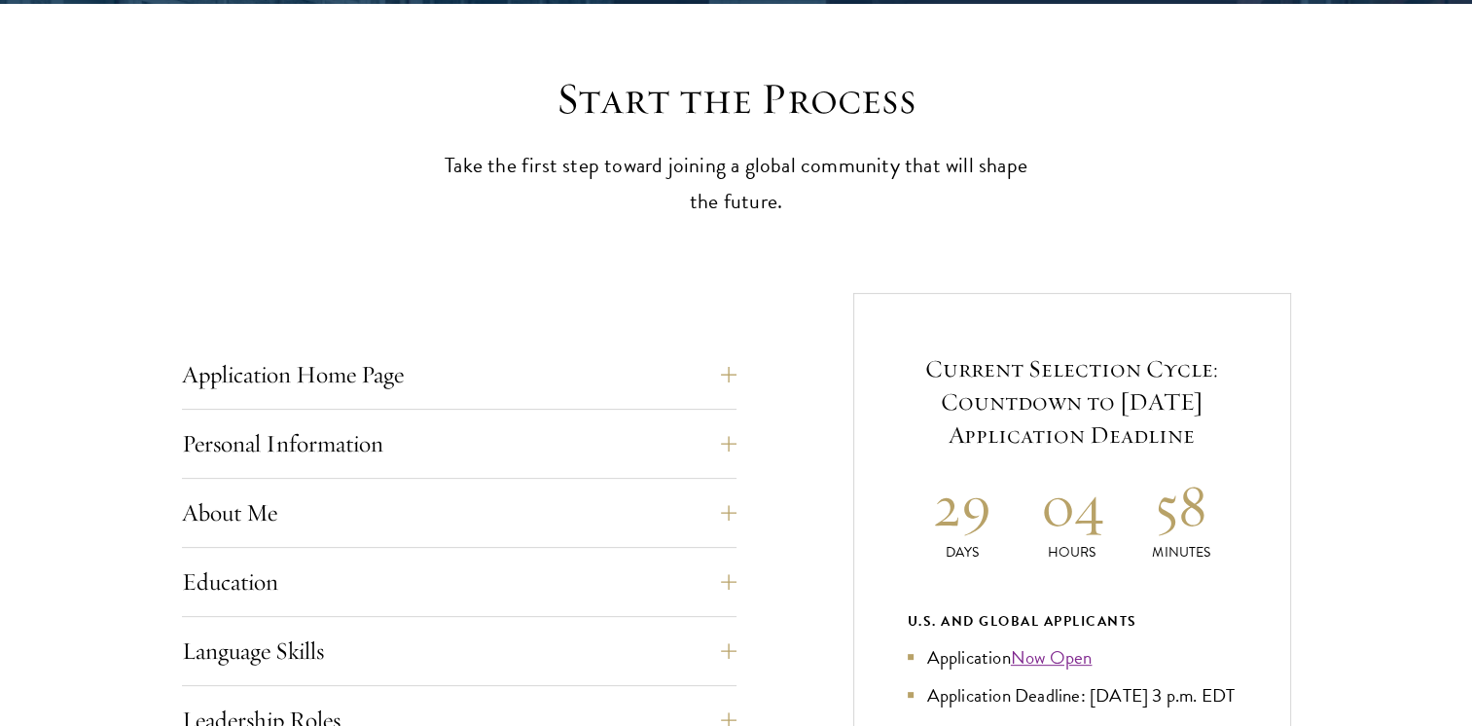
scroll to position [595, 0]
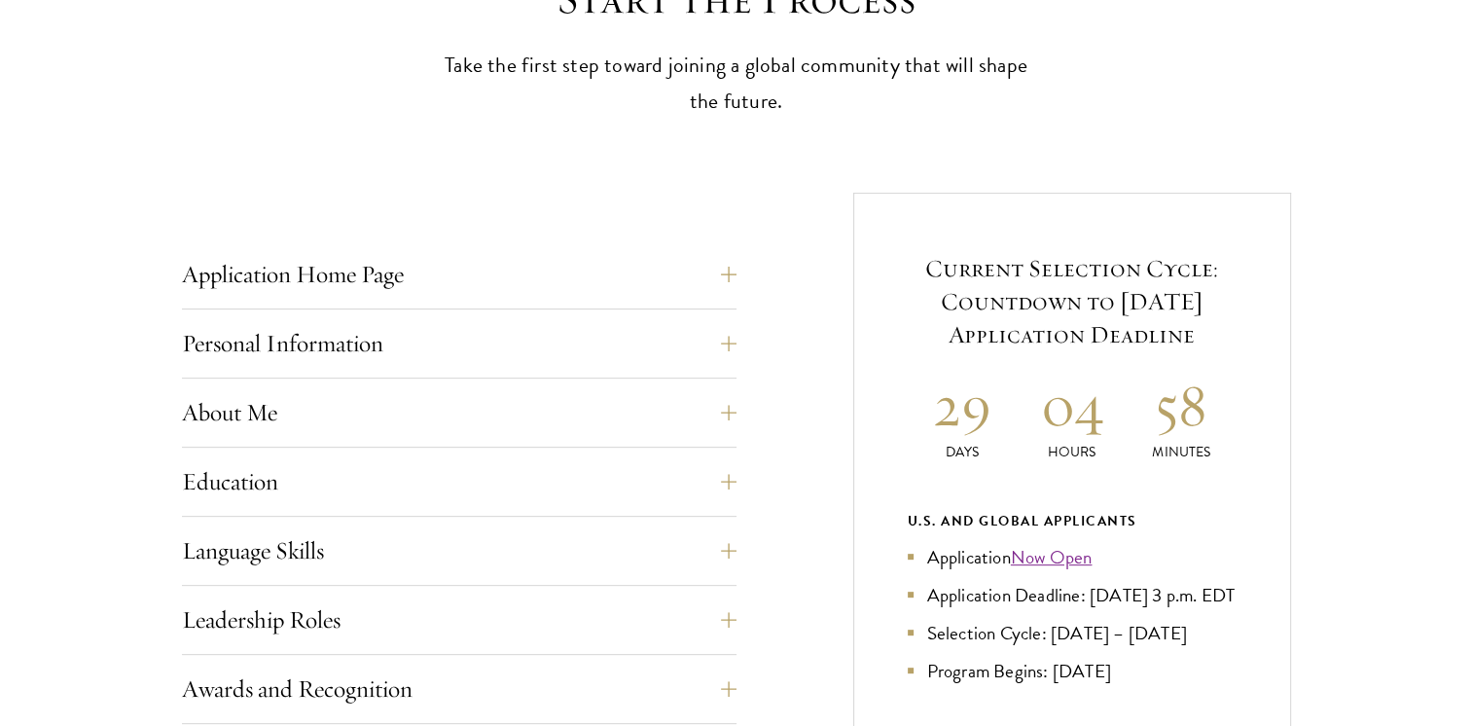
drag, startPoint x: 940, startPoint y: 418, endPoint x: 915, endPoint y: 426, distance: 26.5
click at [915, 426] on h2 "29" at bounding box center [963, 405] width 110 height 73
drag, startPoint x: 946, startPoint y: 448, endPoint x: 918, endPoint y: 431, distance: 32.7
click at [918, 431] on div "29 Days" at bounding box center [963, 415] width 110 height 93
click at [920, 431] on h2 "29" at bounding box center [963, 405] width 110 height 73
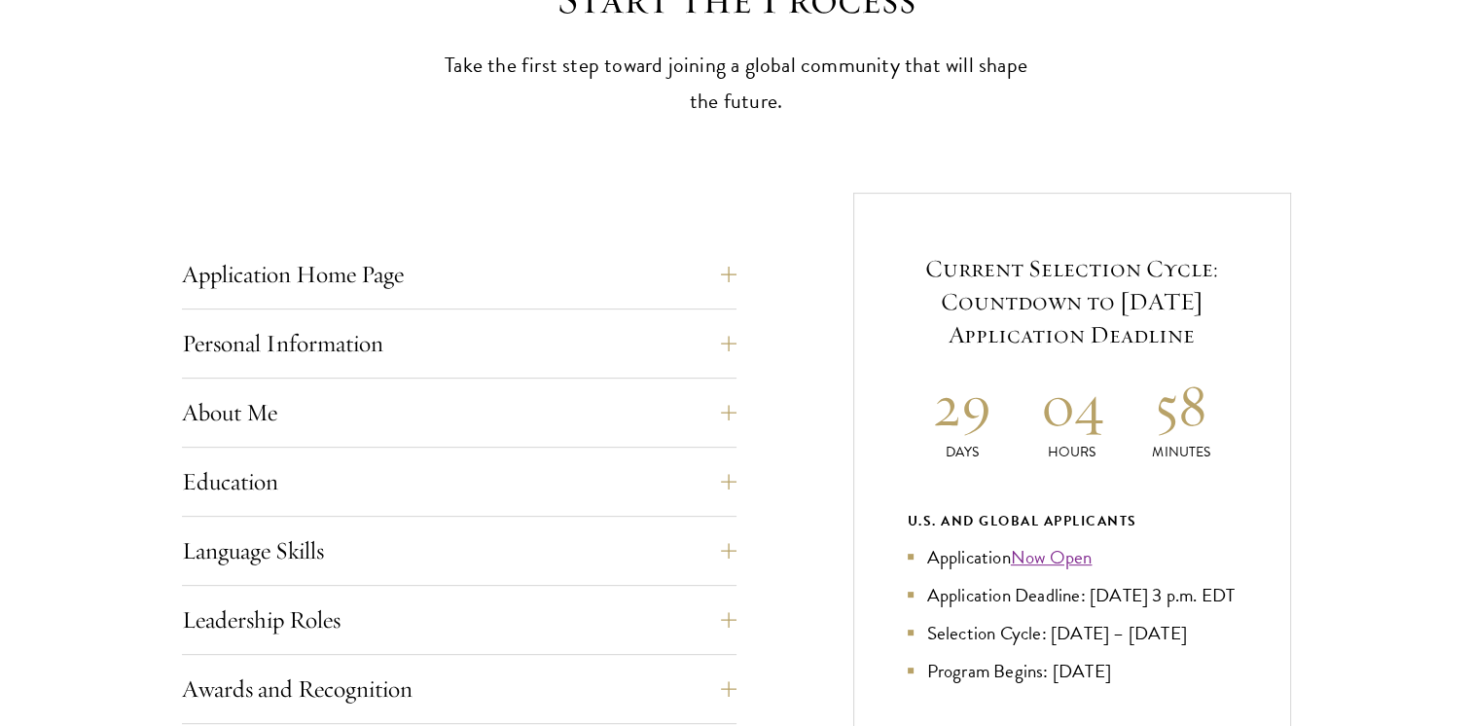
click at [1035, 453] on p "Hours" at bounding box center [1072, 452] width 110 height 20
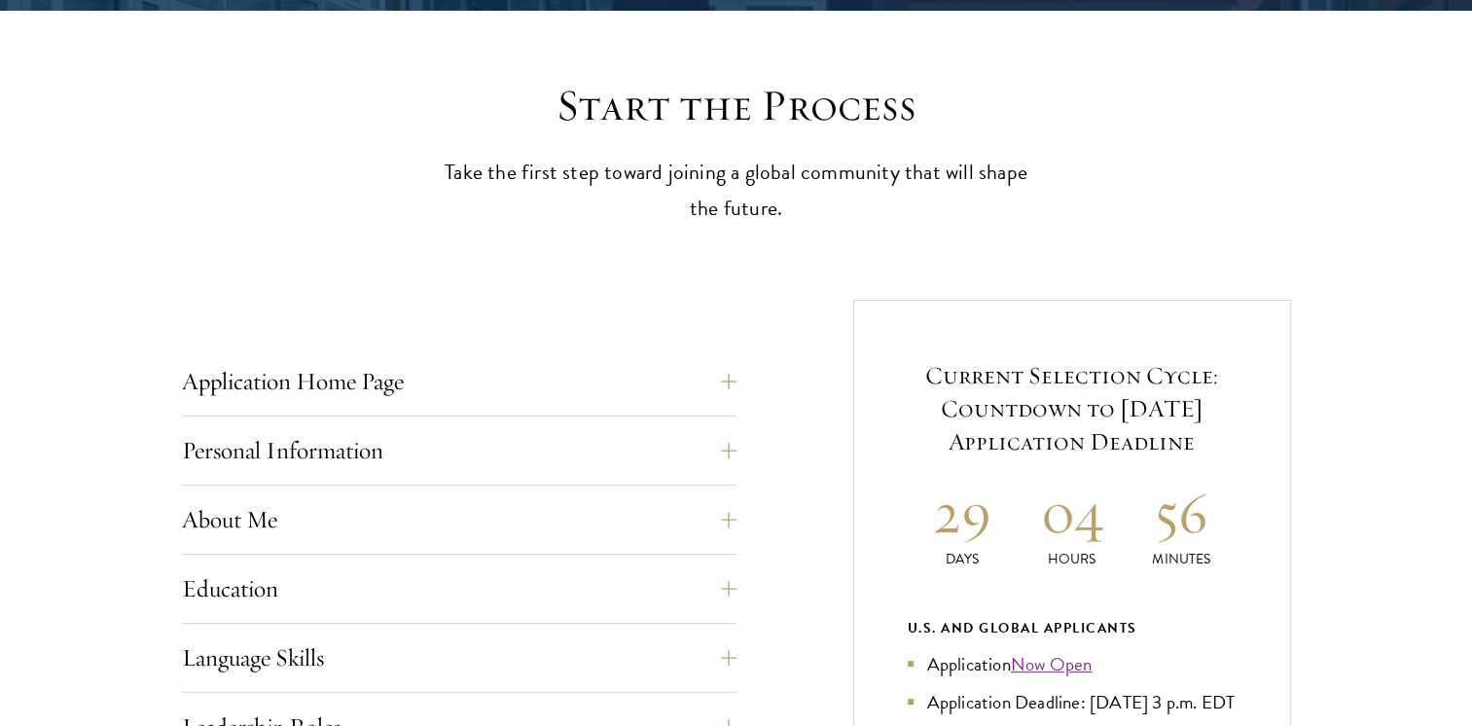
scroll to position [547, 0]
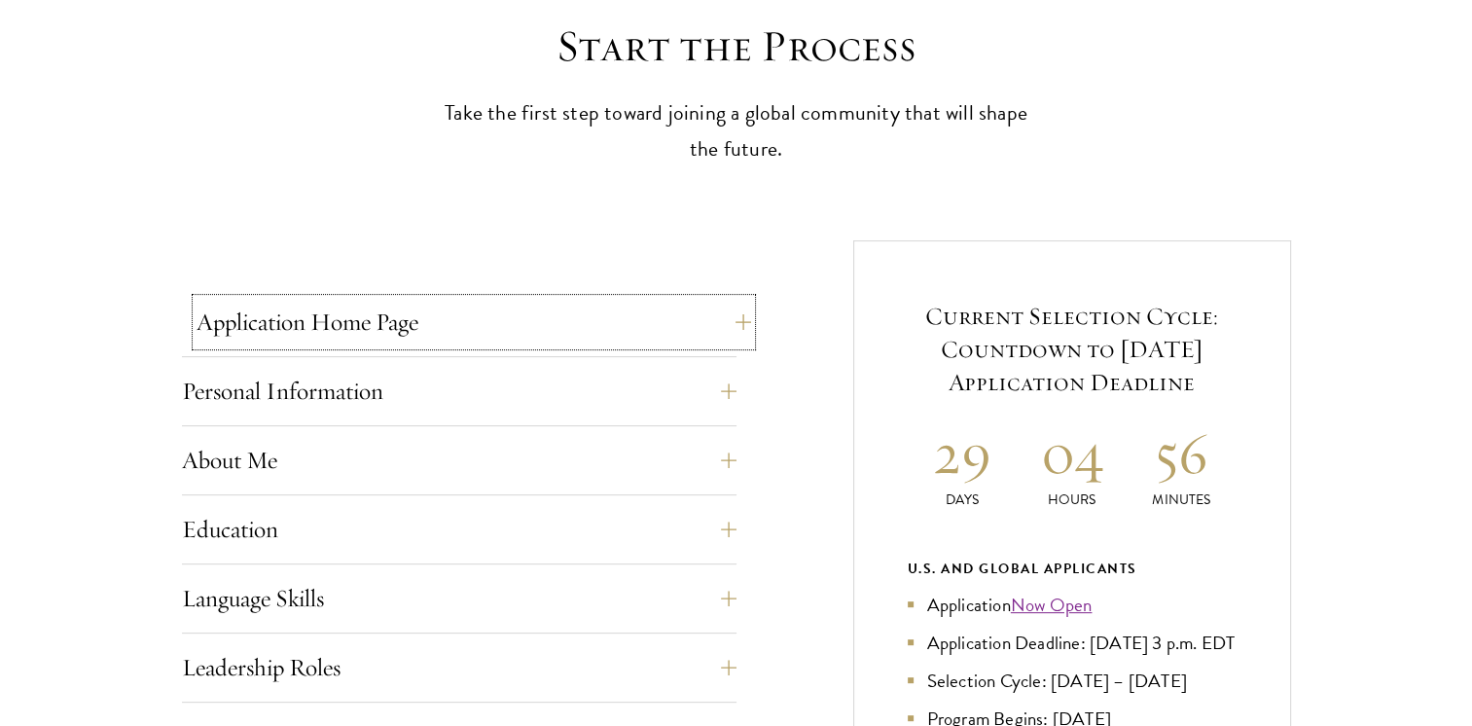
click at [732, 317] on button "Application Home Page" at bounding box center [474, 322] width 555 height 47
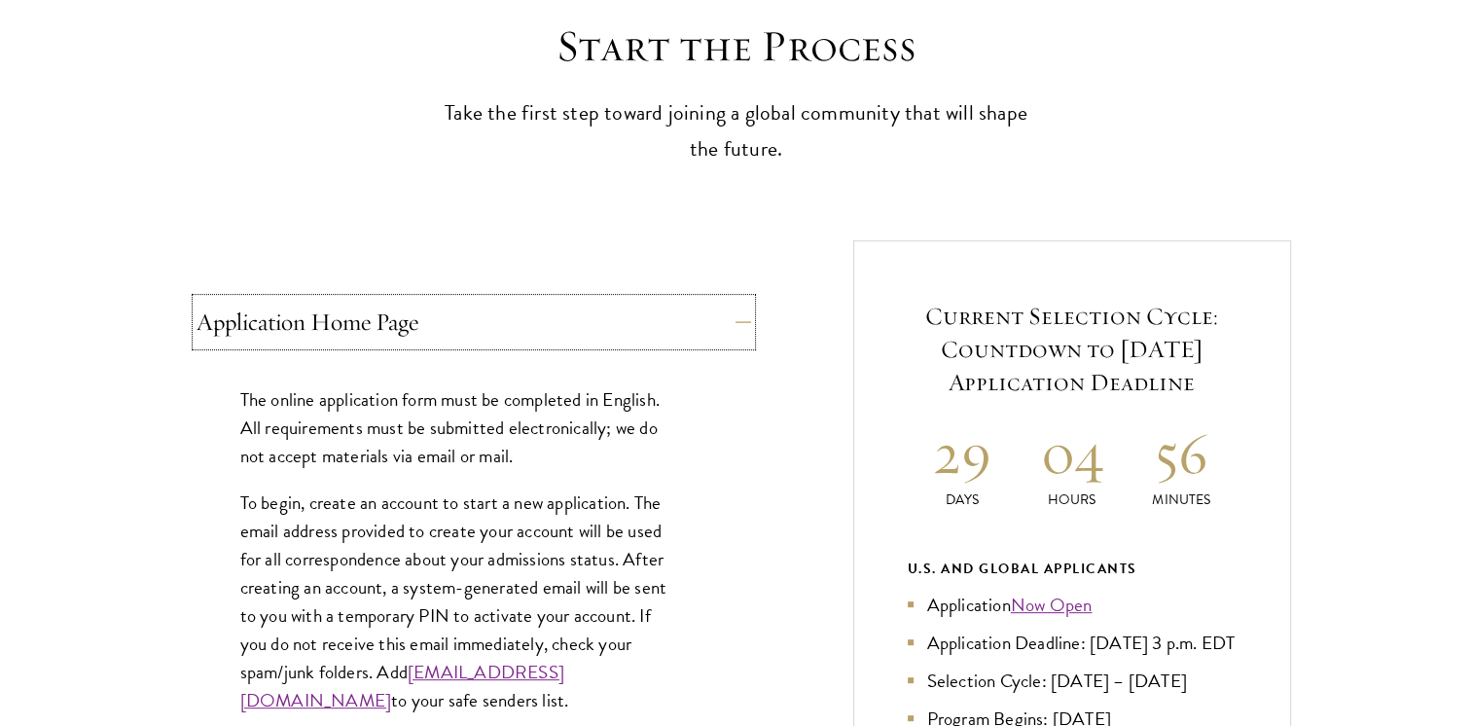
click at [732, 321] on button "Application Home Page" at bounding box center [474, 322] width 555 height 47
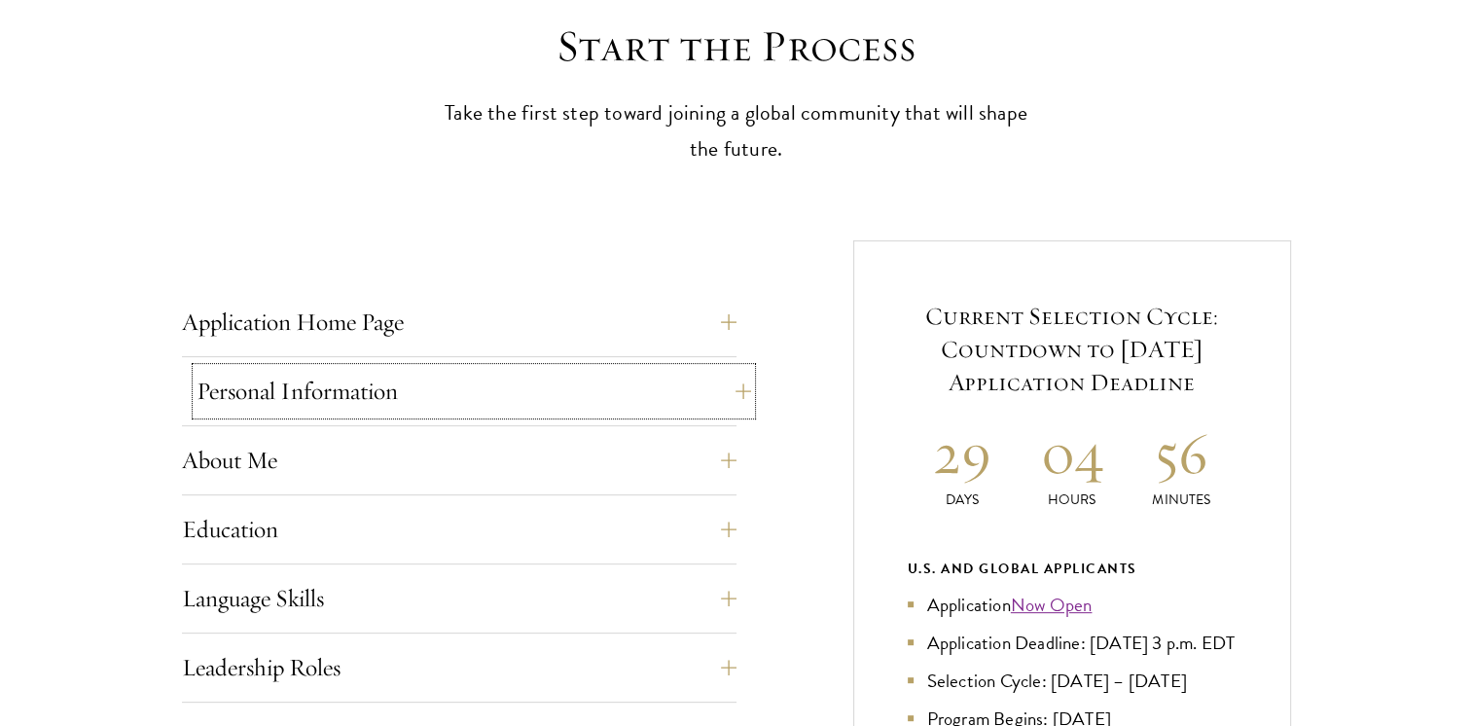
click at [729, 375] on button "Personal Information" at bounding box center [474, 391] width 555 height 47
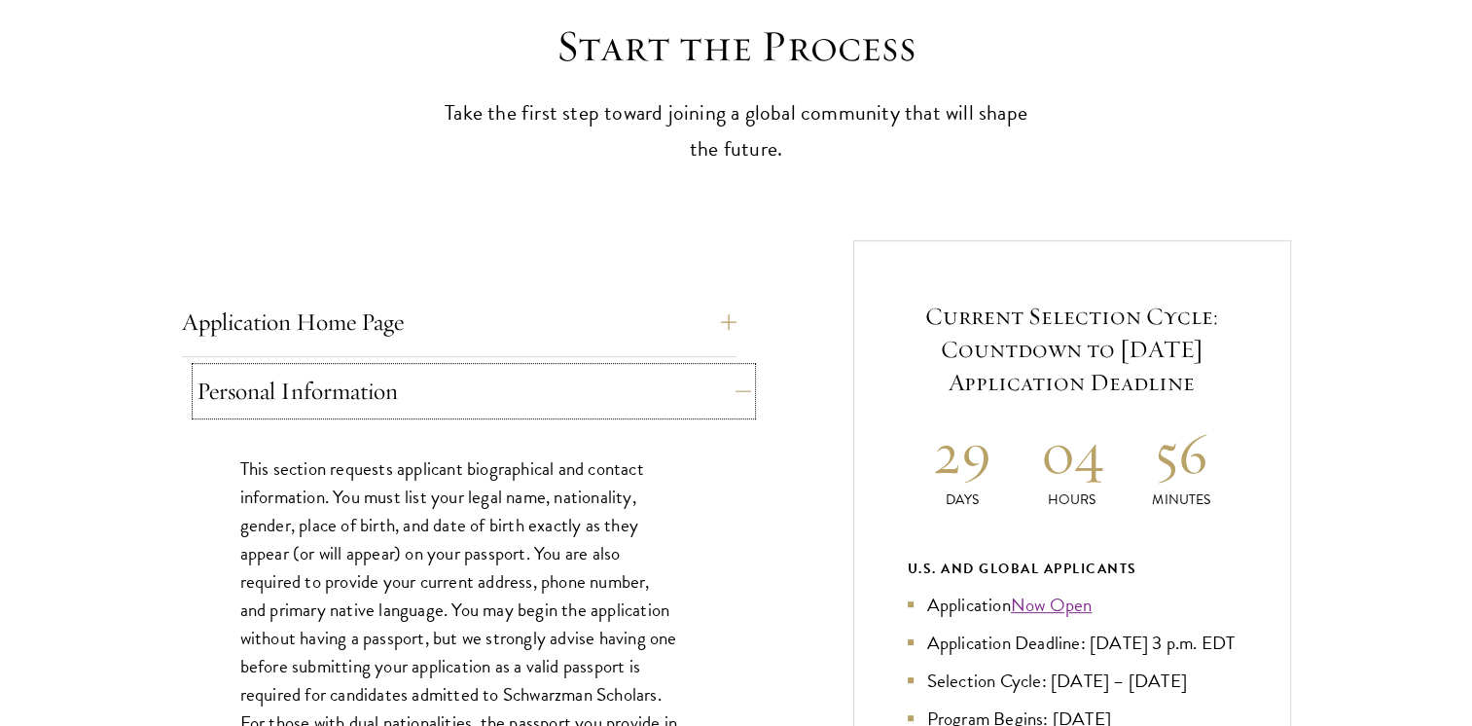
click at [729, 375] on button "Personal Information" at bounding box center [474, 391] width 555 height 47
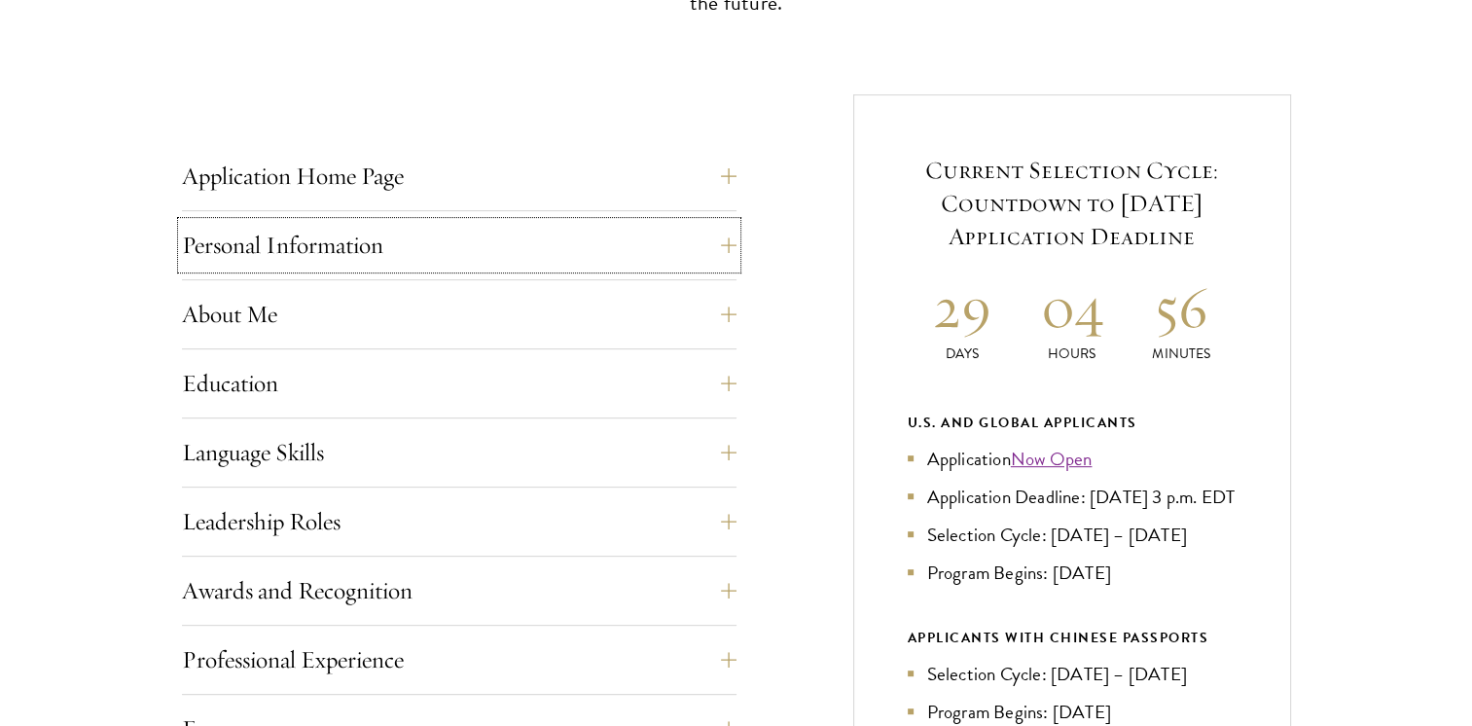
scroll to position [706, 0]
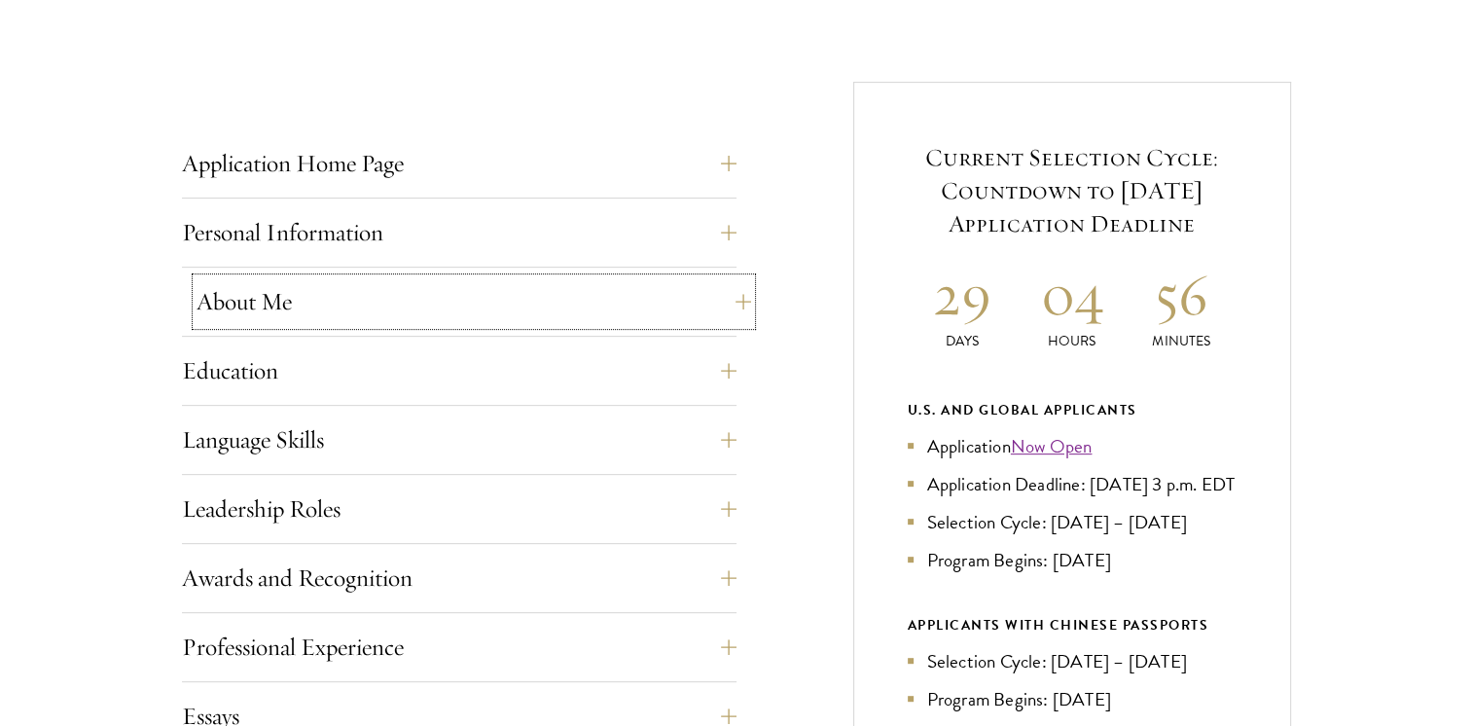
click at [728, 297] on button "About Me" at bounding box center [474, 301] width 555 height 47
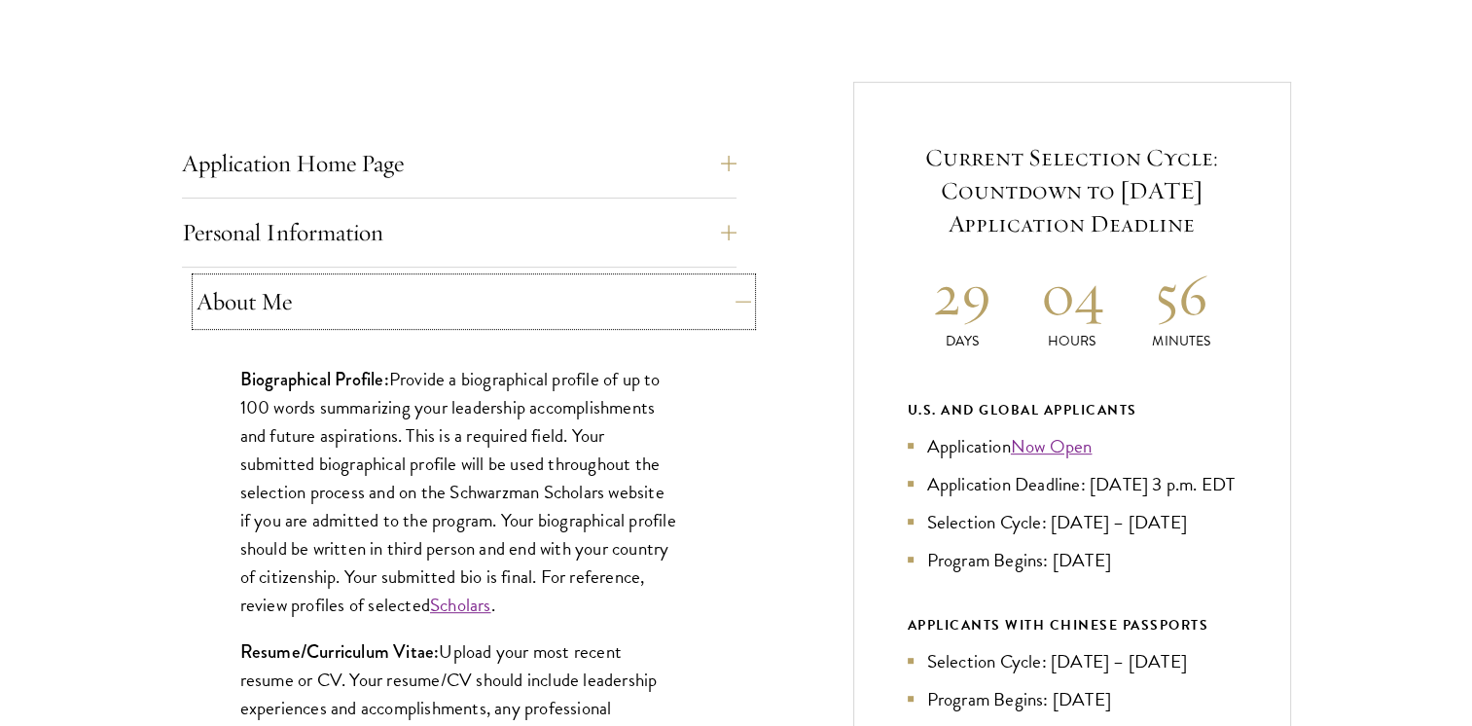
click at [728, 297] on button "About Me" at bounding box center [474, 301] width 555 height 47
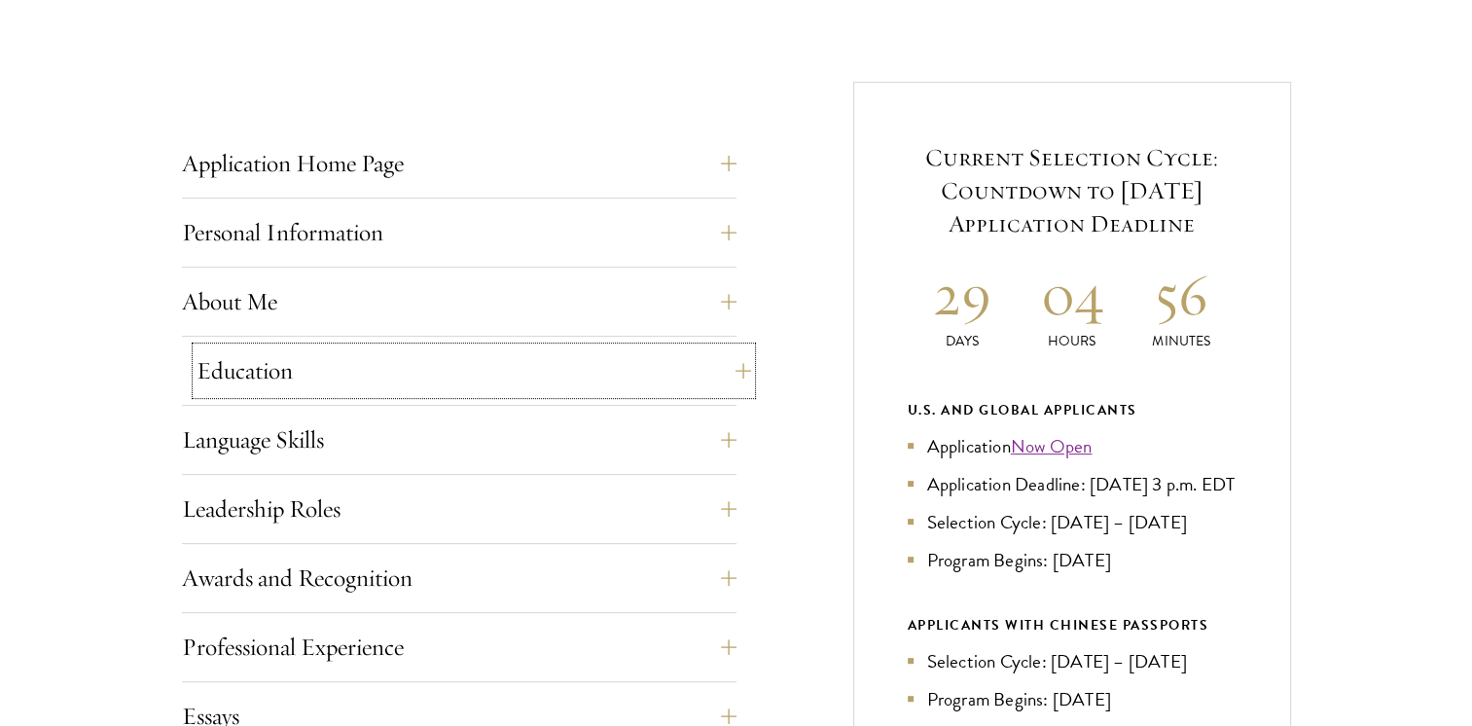
click at [721, 352] on button "Education" at bounding box center [474, 370] width 555 height 47
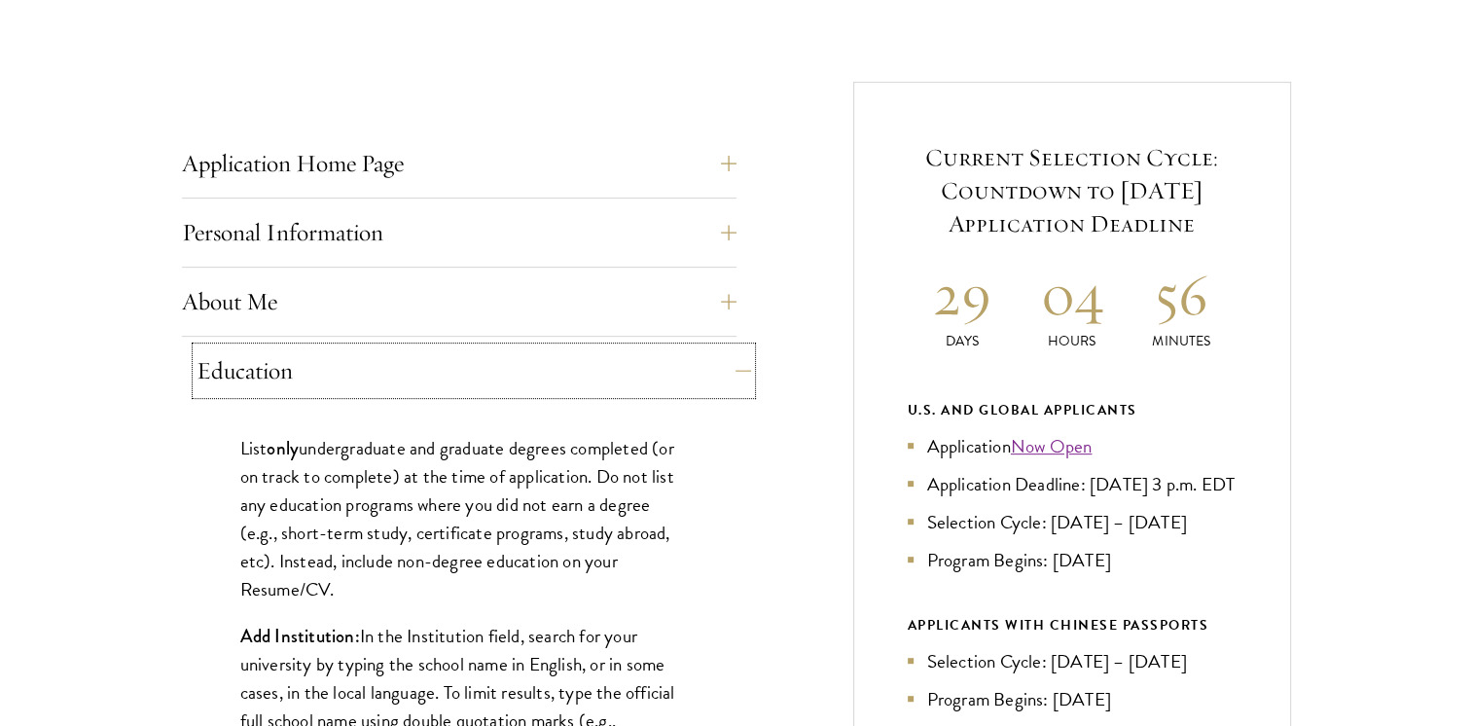
click at [721, 352] on button "Education" at bounding box center [474, 370] width 555 height 47
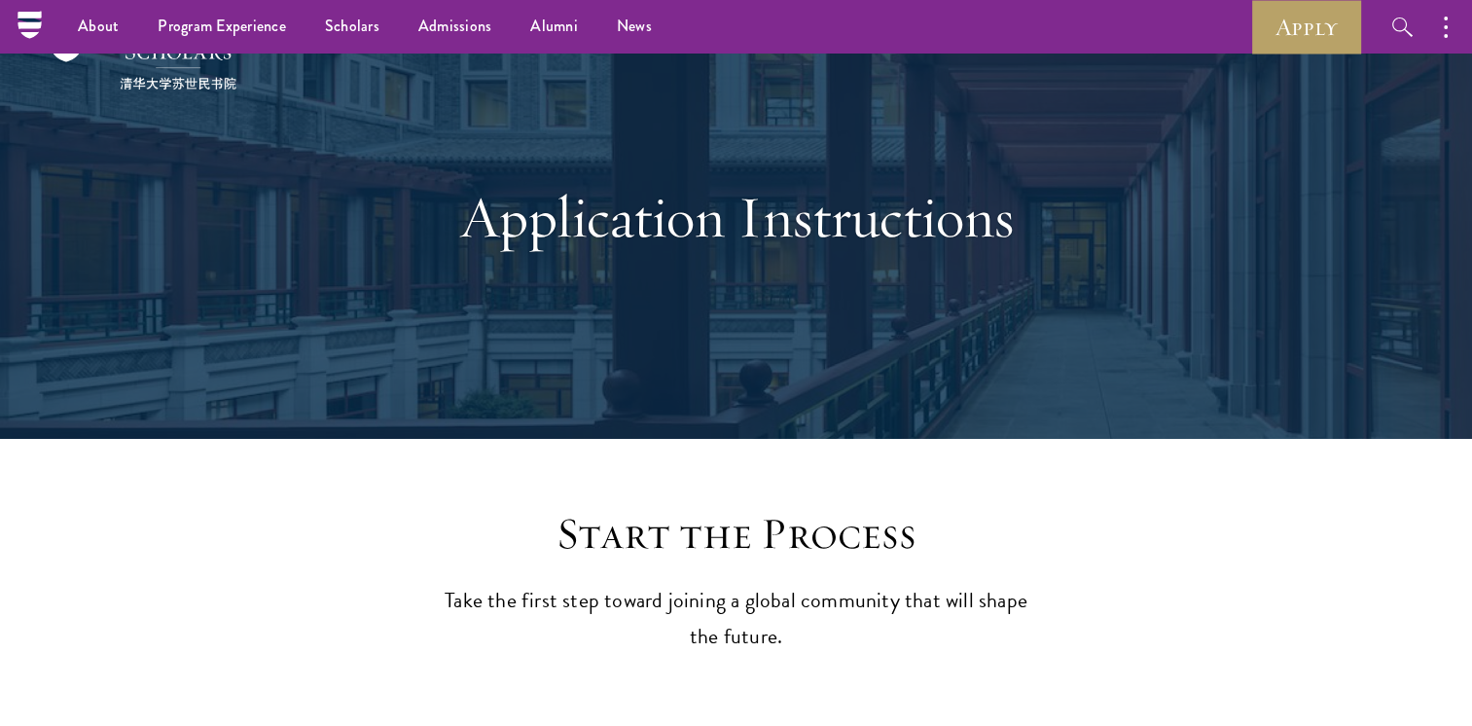
scroll to position [0, 0]
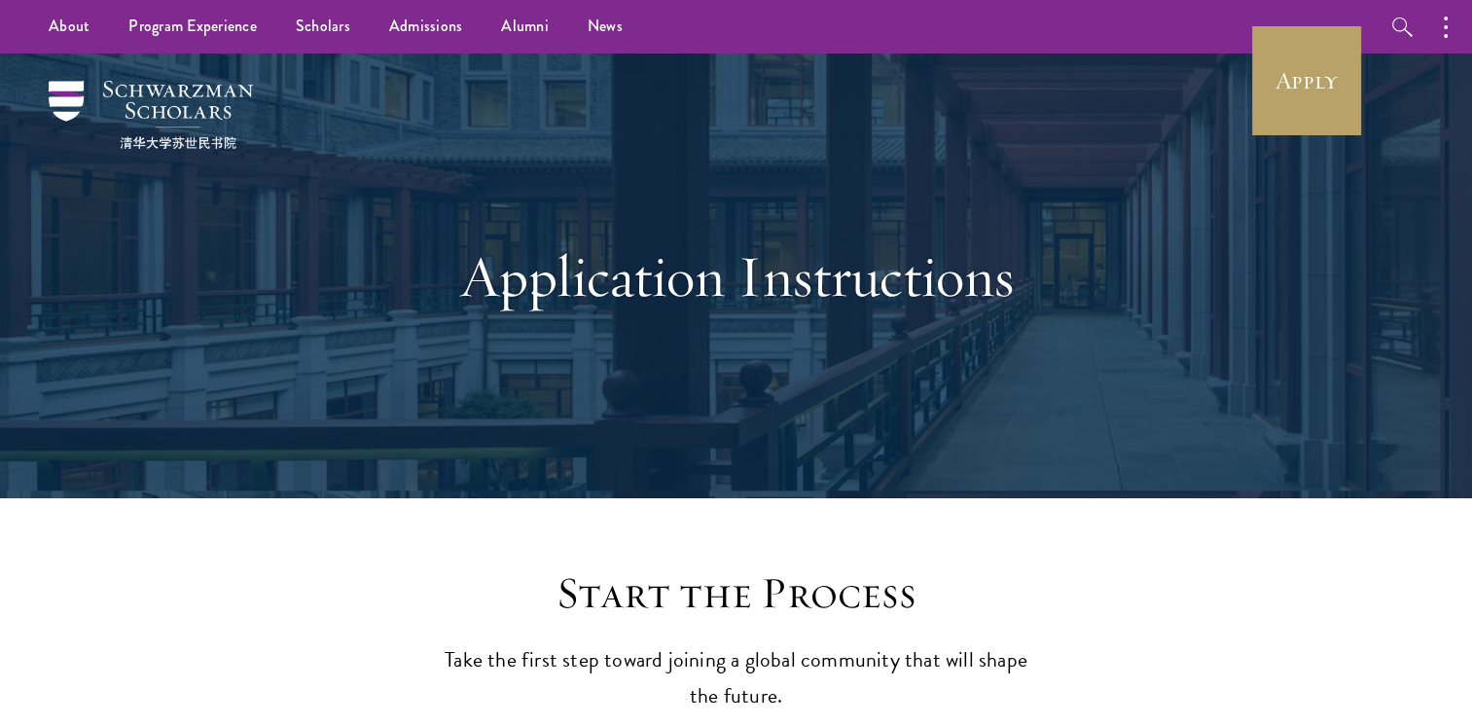
drag, startPoint x: 467, startPoint y: 275, endPoint x: 413, endPoint y: 228, distance: 72.4
click at [413, 228] on div "Application Instructions" at bounding box center [736, 276] width 671 height 265
